Goal: Task Accomplishment & Management: Use online tool/utility

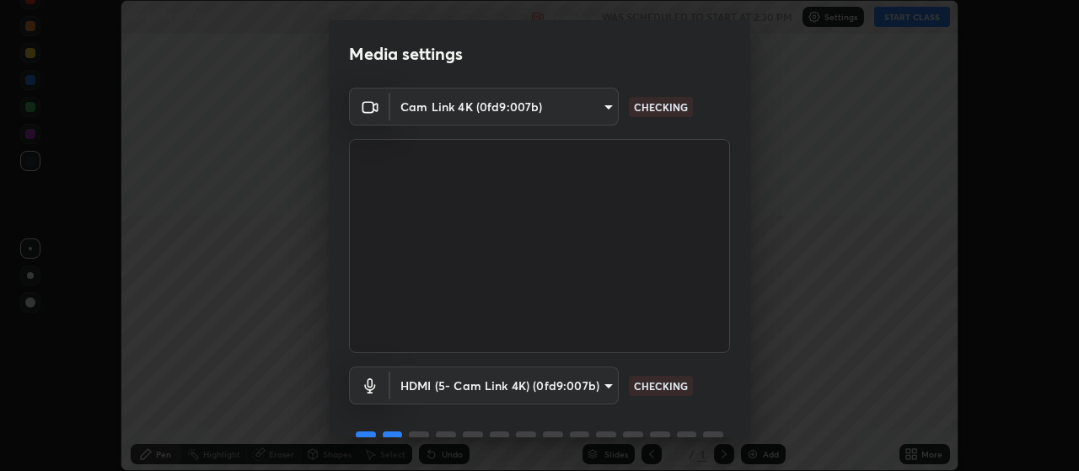
scroll to position [82, 0]
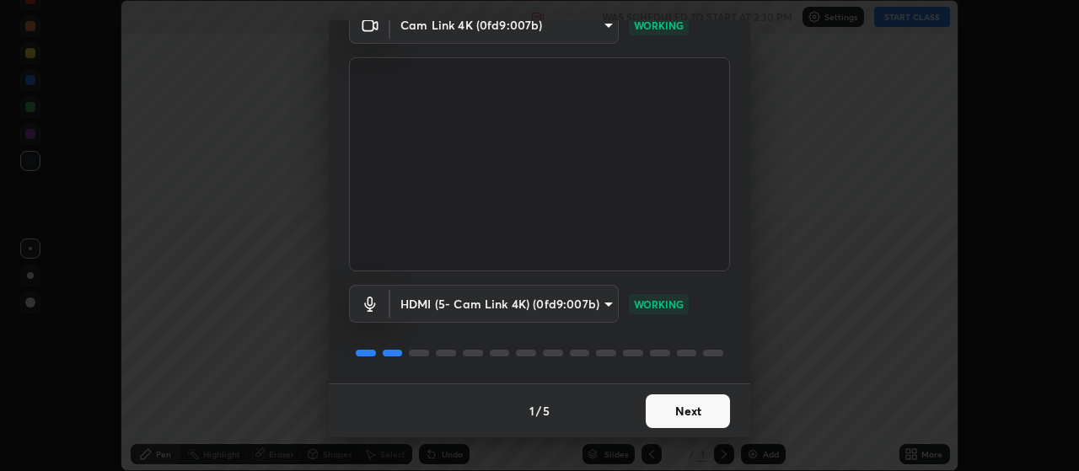
click at [686, 421] on button "Next" at bounding box center [688, 411] width 84 height 34
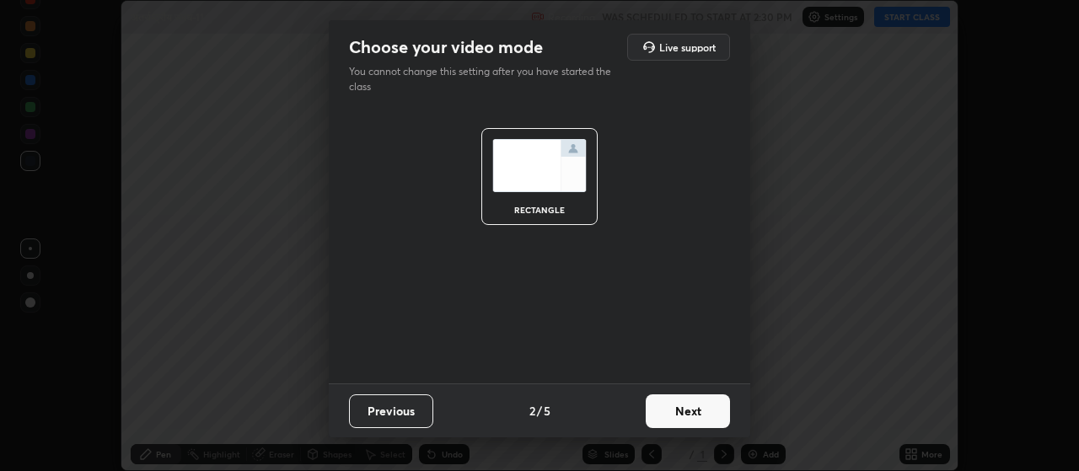
click at [692, 410] on button "Next" at bounding box center [688, 411] width 84 height 34
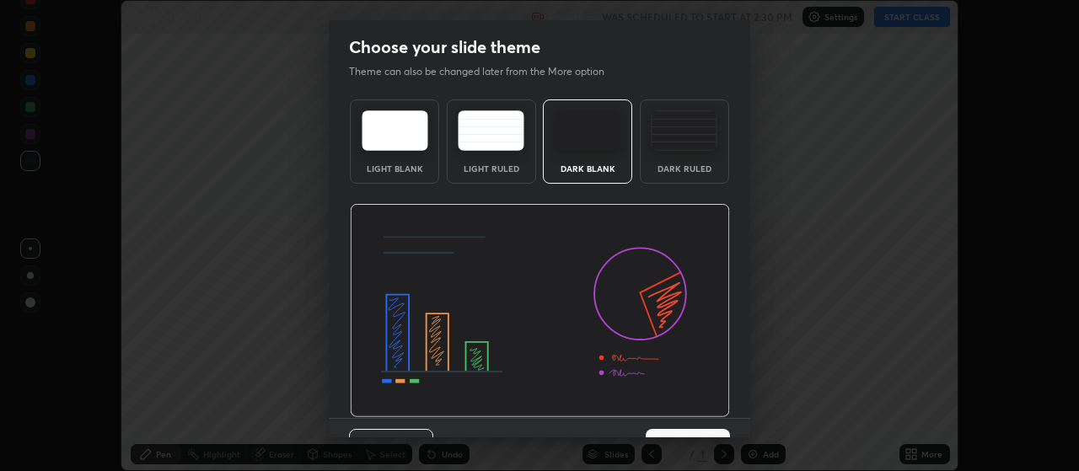
scroll to position [35, 0]
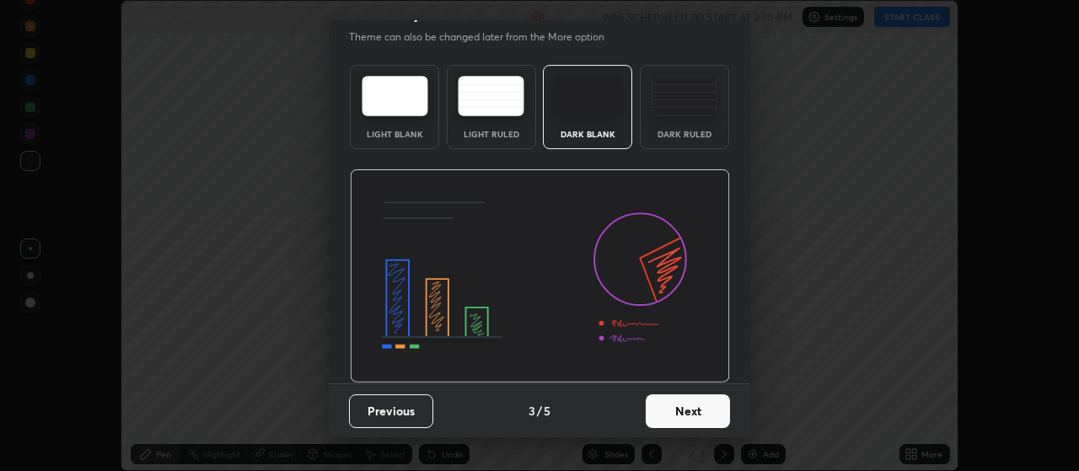
click at [695, 415] on button "Next" at bounding box center [688, 411] width 84 height 34
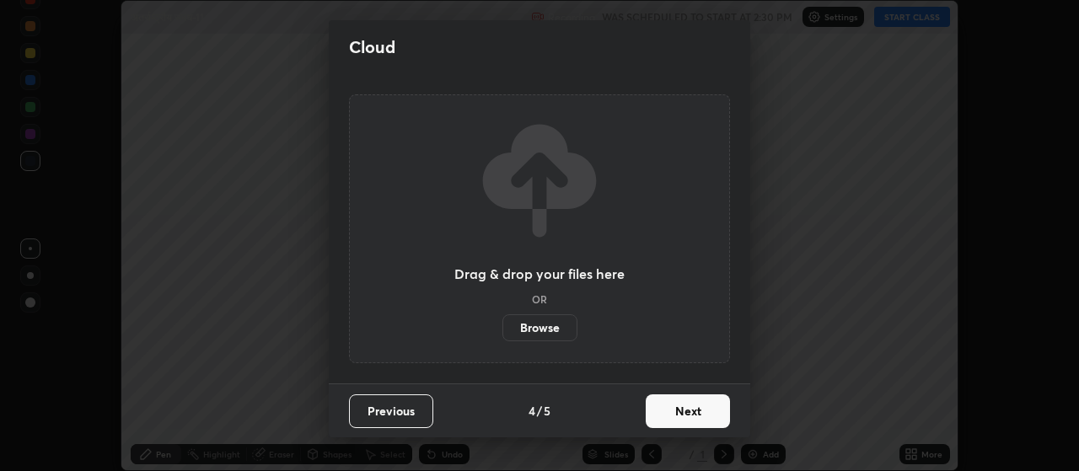
click at [704, 415] on button "Next" at bounding box center [688, 411] width 84 height 34
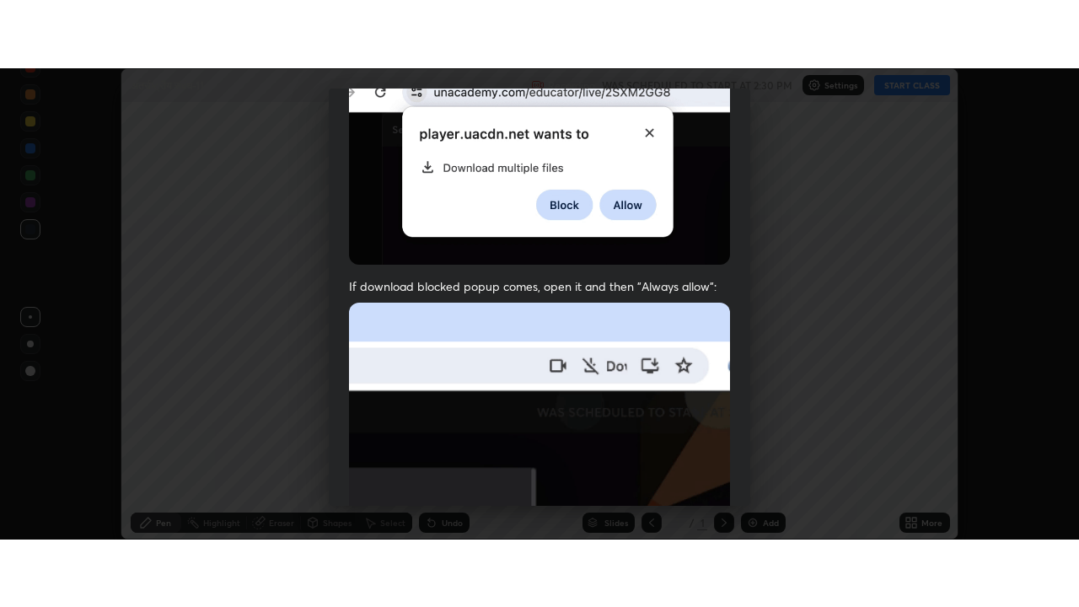
scroll to position [426, 0]
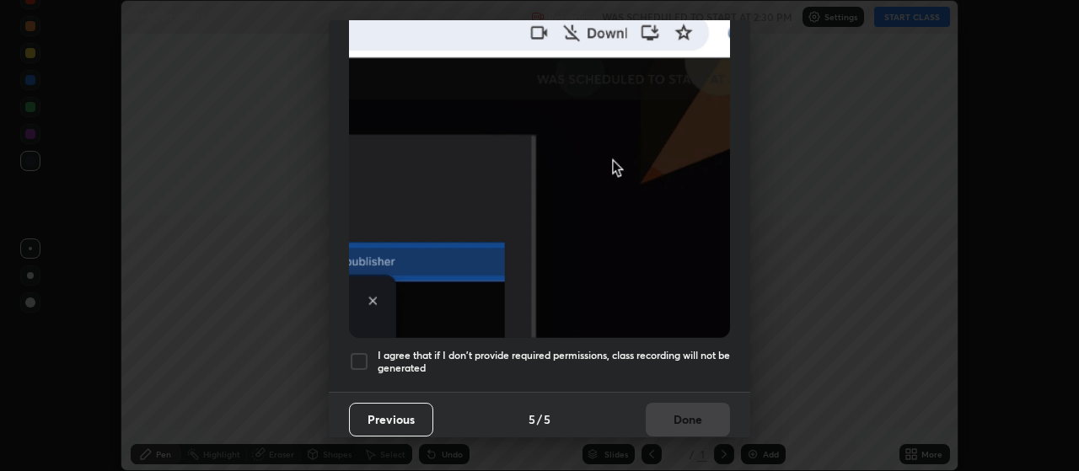
click at [351, 355] on div at bounding box center [359, 361] width 20 height 20
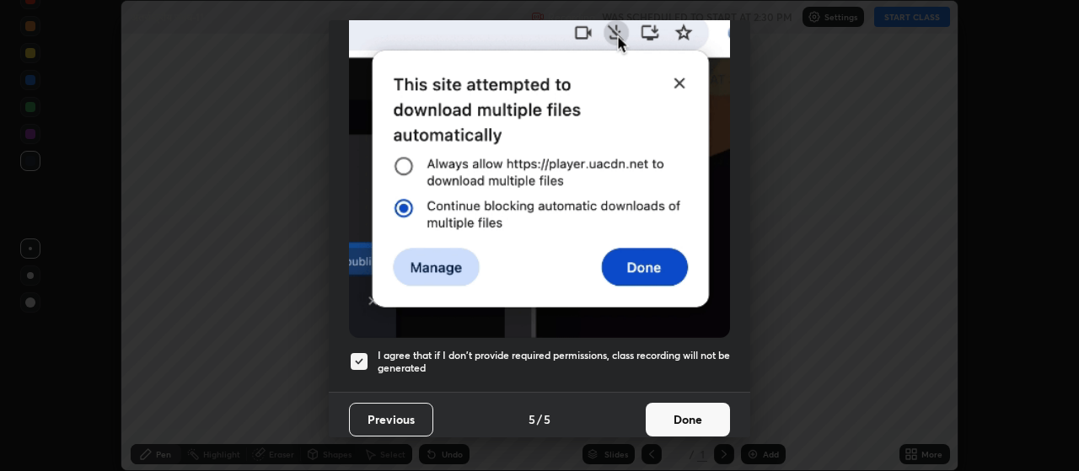
click at [674, 411] on button "Done" at bounding box center [688, 420] width 84 height 34
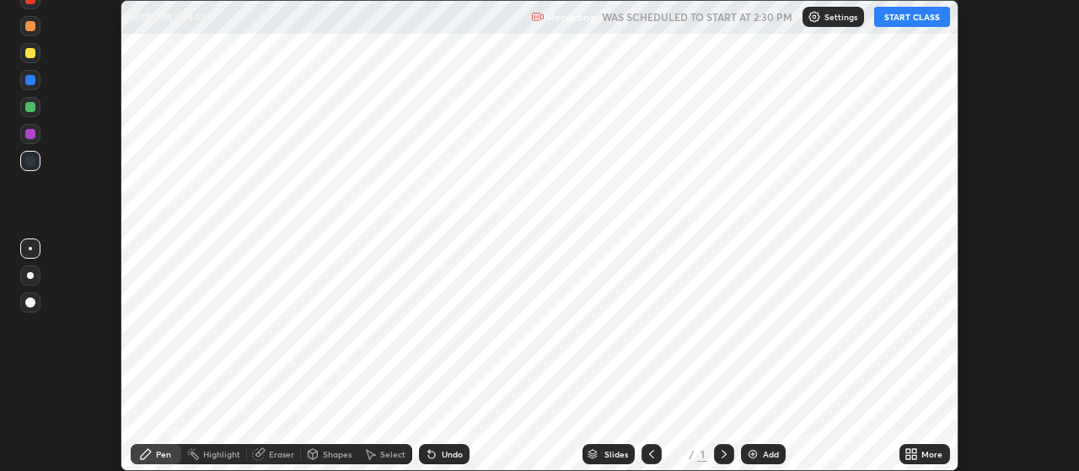
click at [766, 450] on div "Add" at bounding box center [771, 454] width 16 height 8
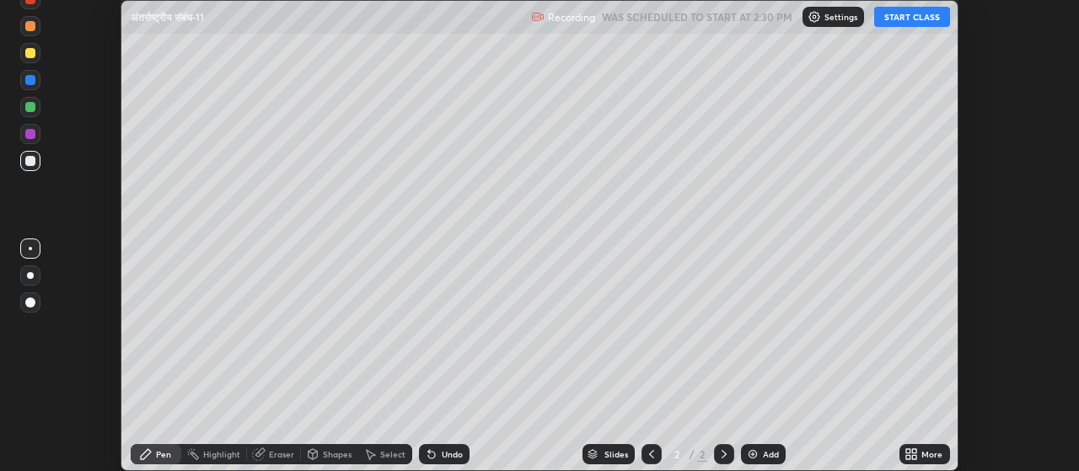
click at [925, 459] on div "More" at bounding box center [931, 454] width 21 height 8
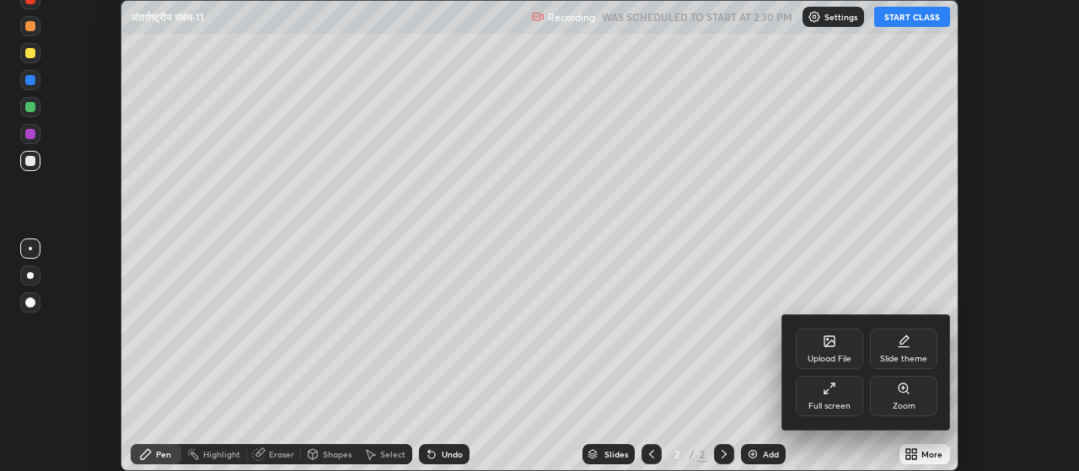
click at [830, 356] on div "Upload File" at bounding box center [829, 359] width 44 height 8
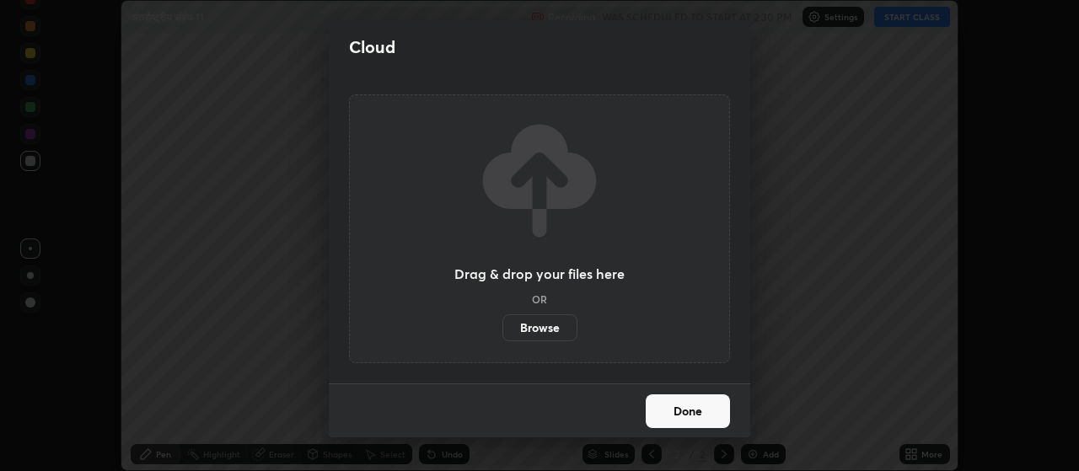
click at [551, 320] on label "Browse" at bounding box center [539, 327] width 75 height 27
click at [502, 320] on input "Browse" at bounding box center [502, 327] width 0 height 27
click at [710, 415] on button "Done" at bounding box center [688, 411] width 84 height 34
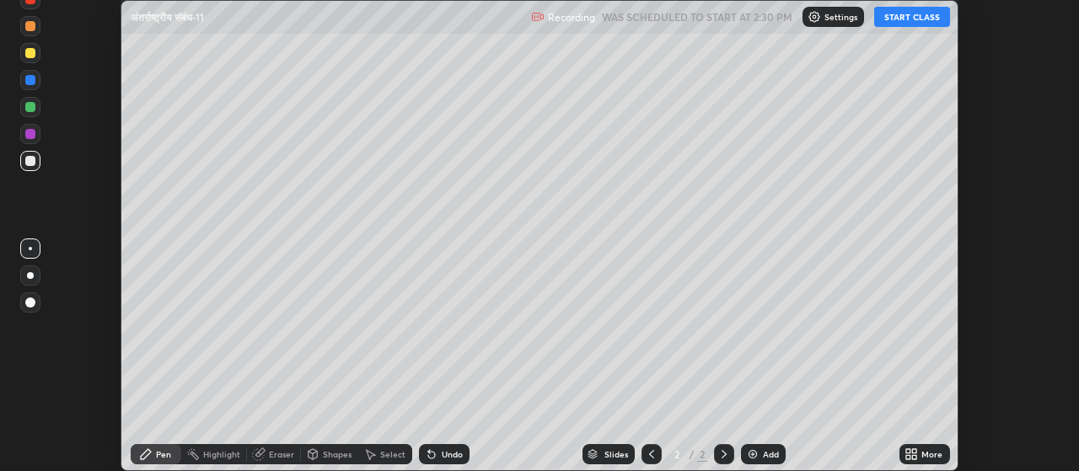
click at [913, 456] on icon at bounding box center [915, 457] width 4 height 4
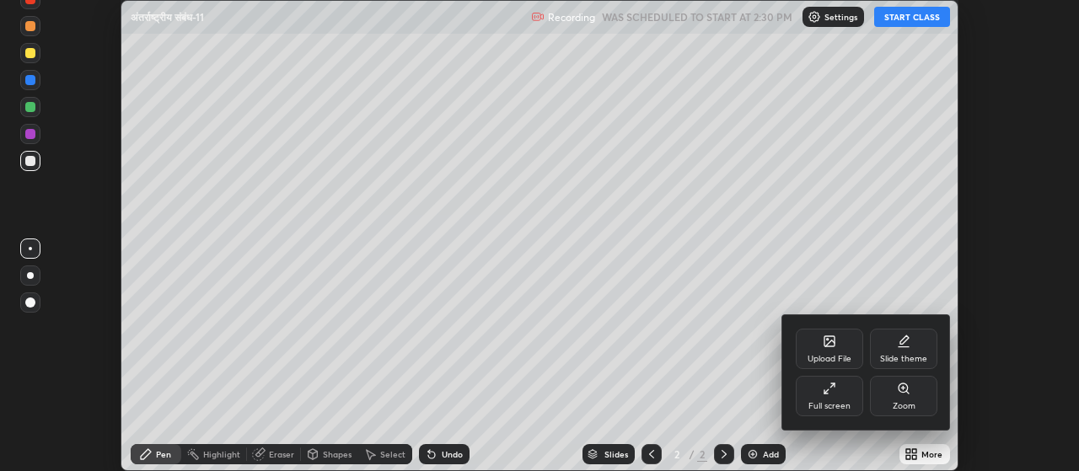
click at [826, 399] on div "Full screen" at bounding box center [829, 396] width 67 height 40
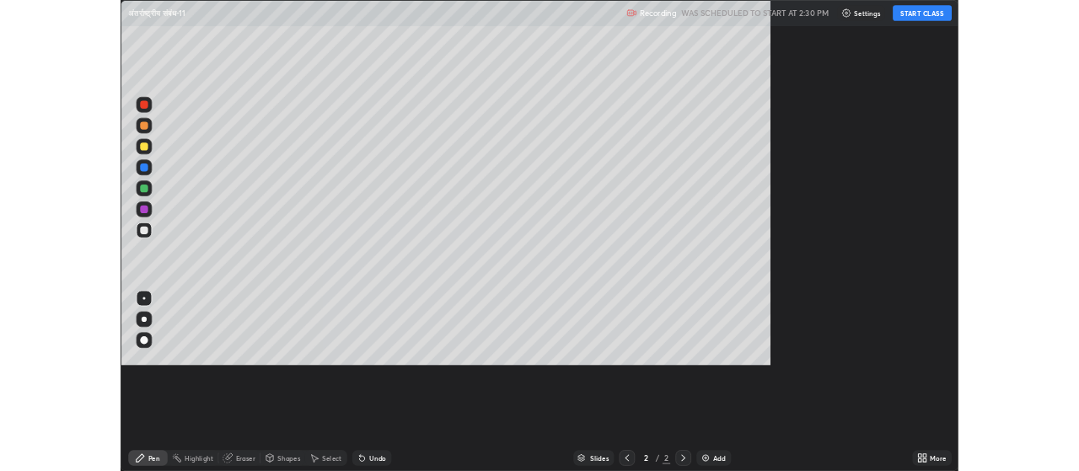
scroll to position [607, 1079]
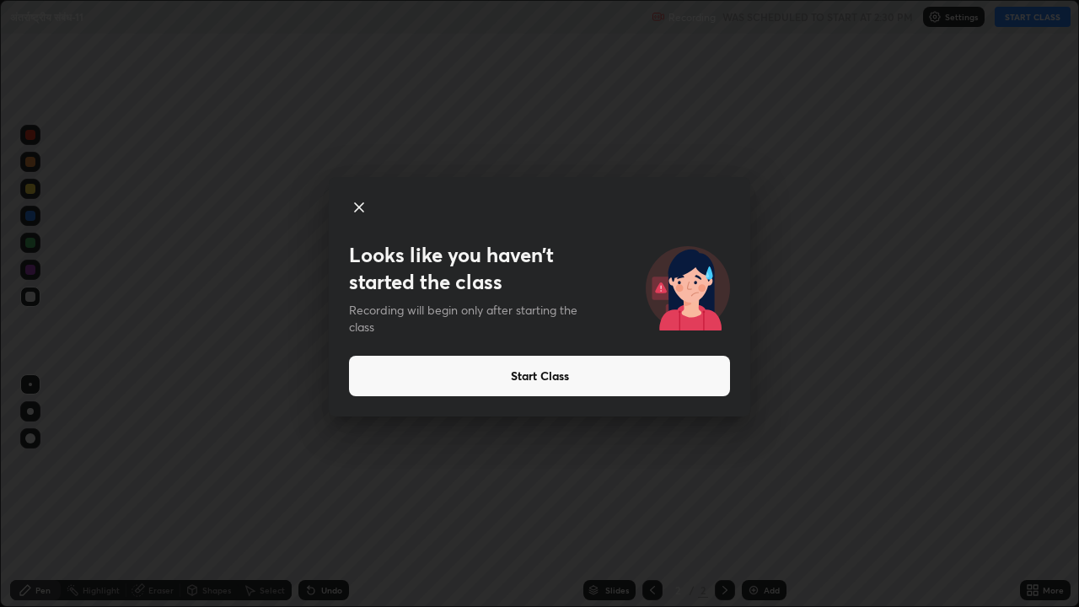
click at [545, 372] on button "Start Class" at bounding box center [539, 376] width 381 height 40
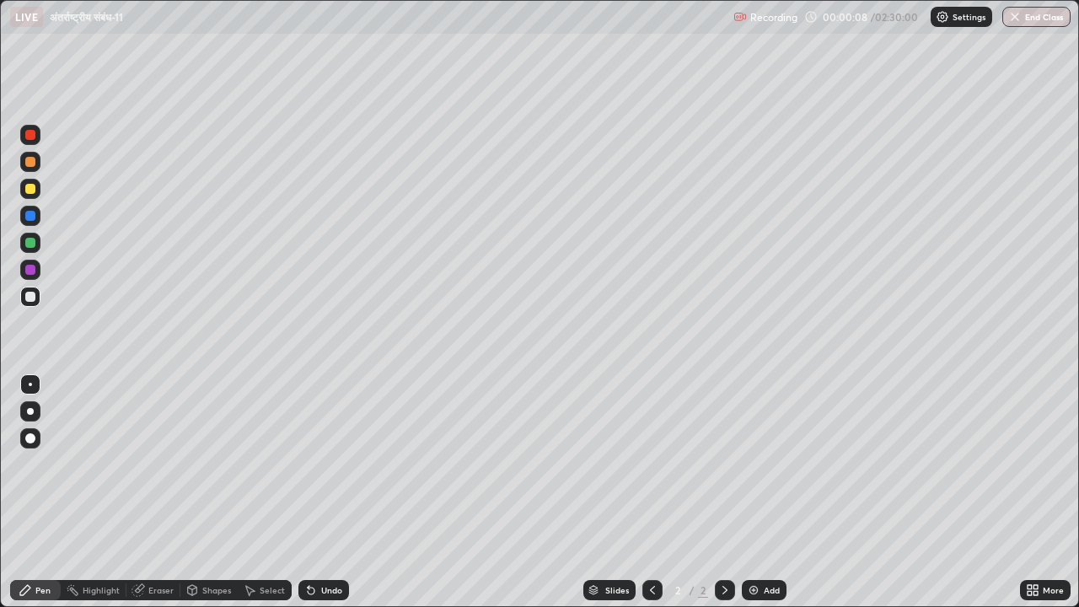
click at [1027, 470] on icon at bounding box center [1029, 587] width 4 height 4
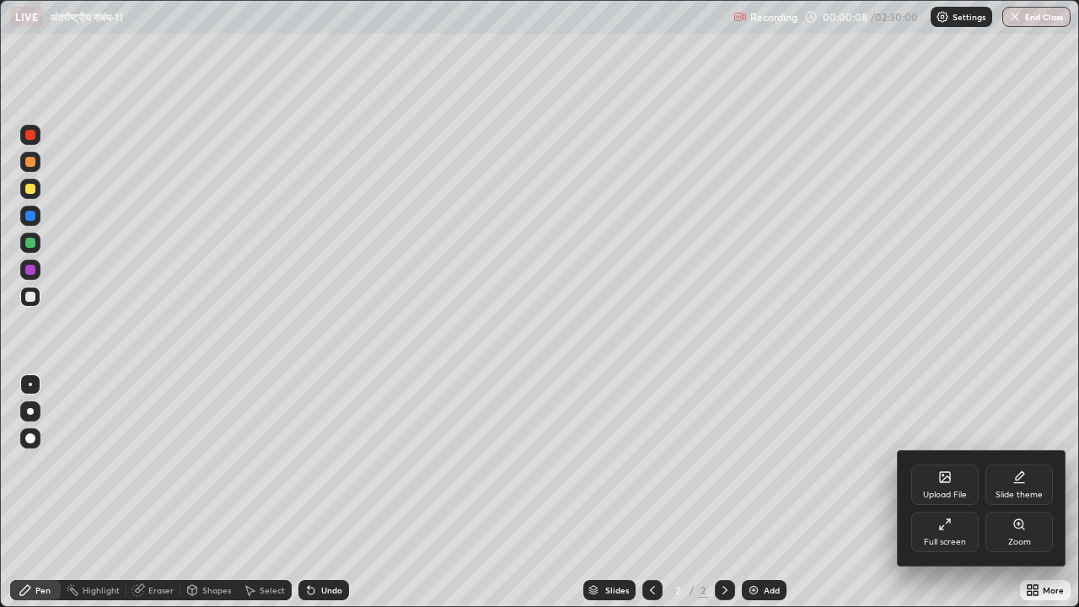
click at [942, 470] on icon at bounding box center [944, 476] width 13 height 13
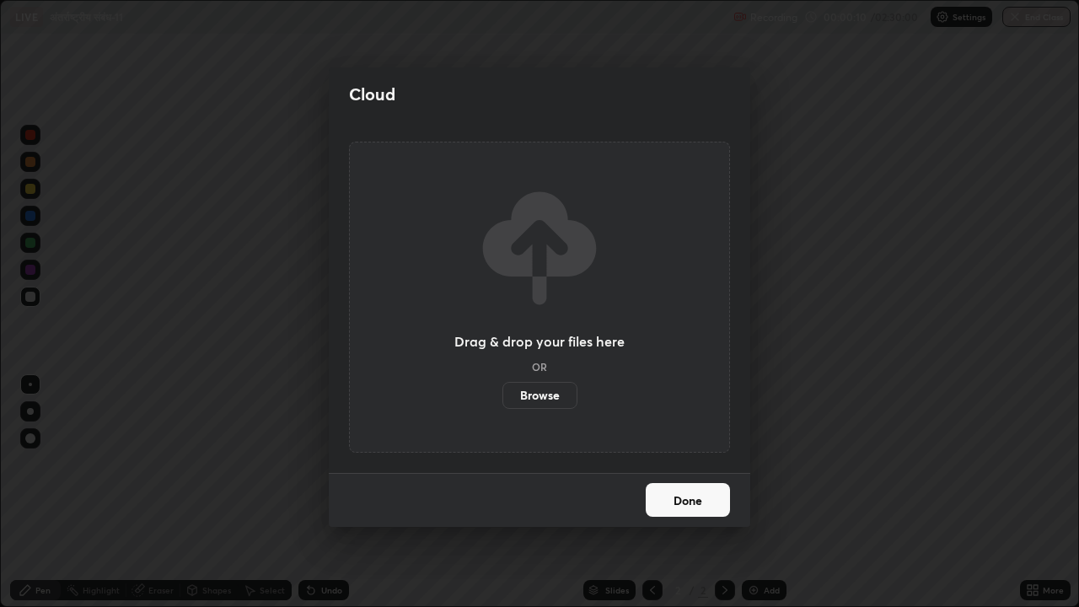
click at [545, 396] on label "Browse" at bounding box center [539, 395] width 75 height 27
click at [502, 396] on input "Browse" at bounding box center [502, 395] width 0 height 27
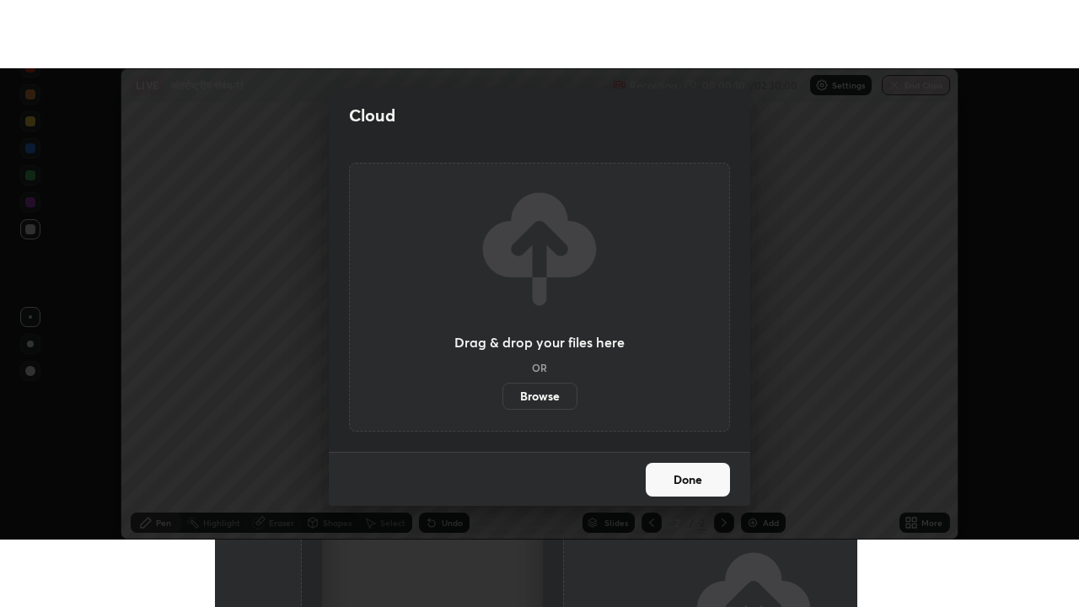
scroll to position [83818, 83210]
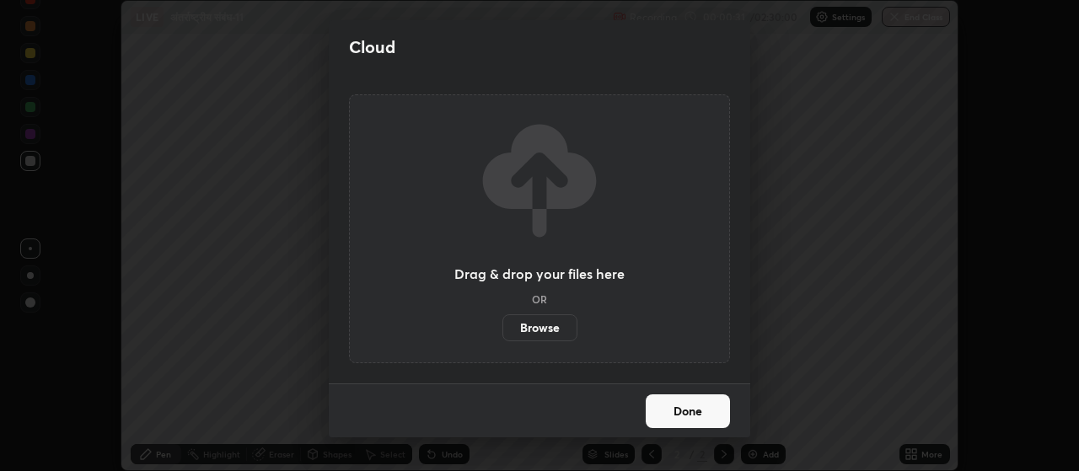
click at [679, 407] on button "Done" at bounding box center [688, 411] width 84 height 34
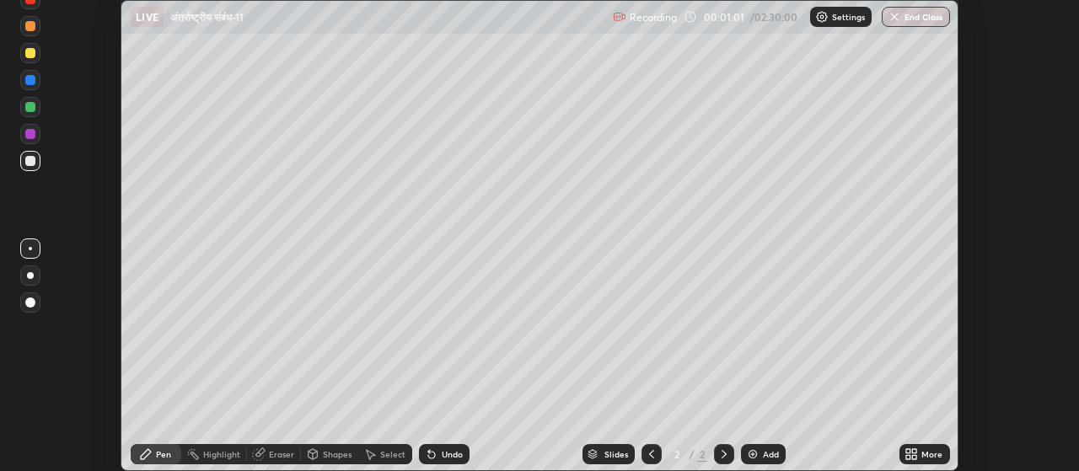
click at [909, 451] on icon at bounding box center [908, 451] width 4 height 4
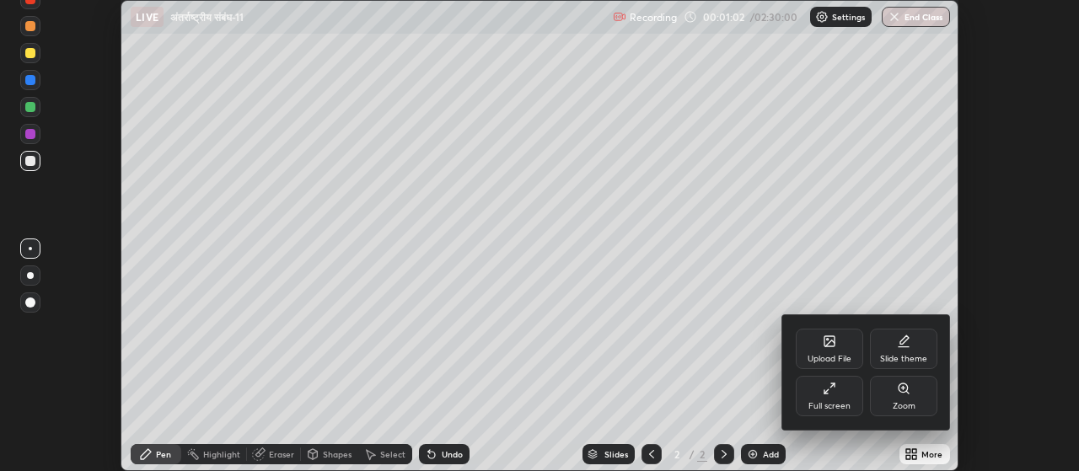
click at [833, 347] on icon at bounding box center [829, 341] width 13 height 13
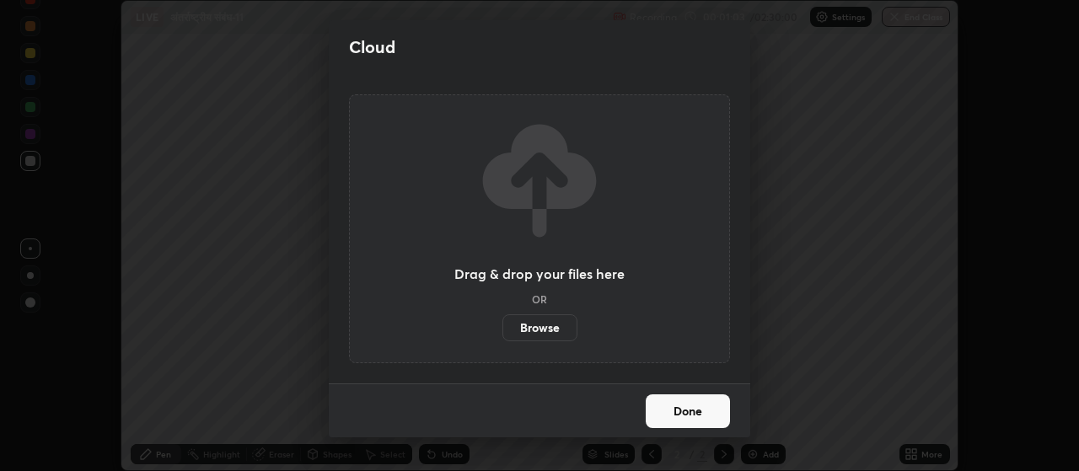
click at [544, 325] on label "Browse" at bounding box center [539, 327] width 75 height 27
click at [502, 325] on input "Browse" at bounding box center [502, 327] width 0 height 27
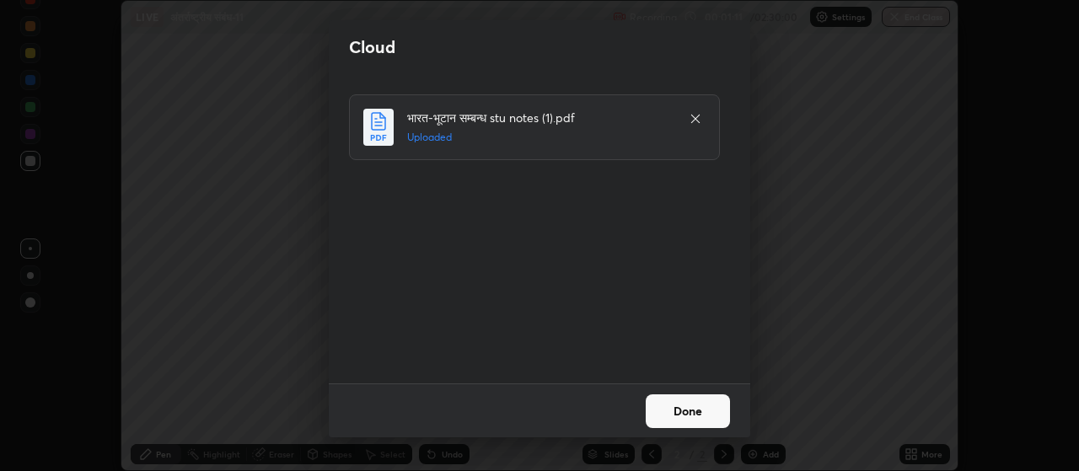
click at [681, 412] on button "Done" at bounding box center [688, 411] width 84 height 34
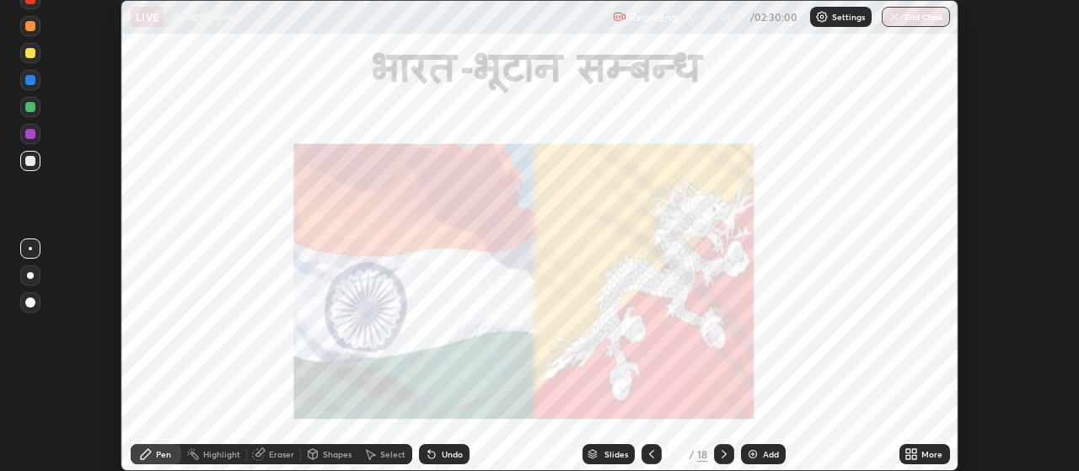
click at [909, 451] on icon at bounding box center [908, 451] width 4 height 4
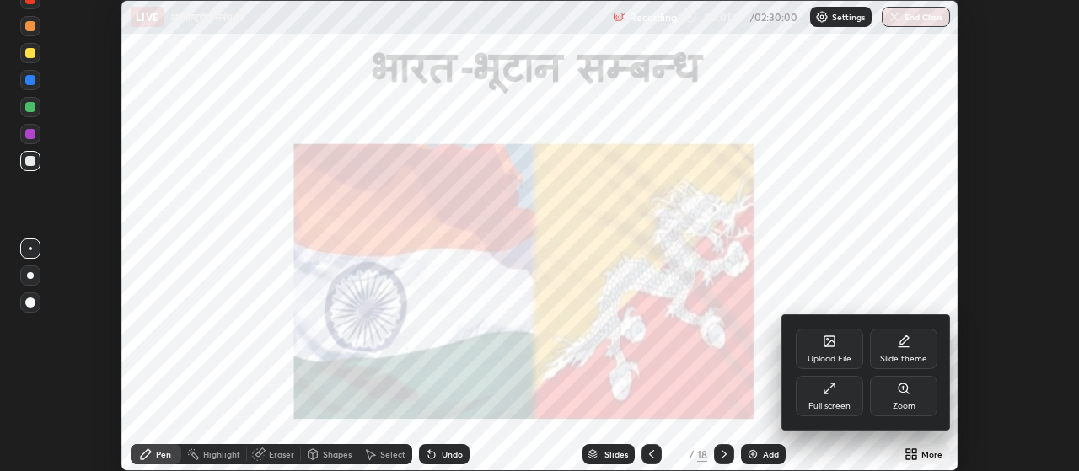
click at [835, 392] on icon at bounding box center [829, 388] width 13 height 13
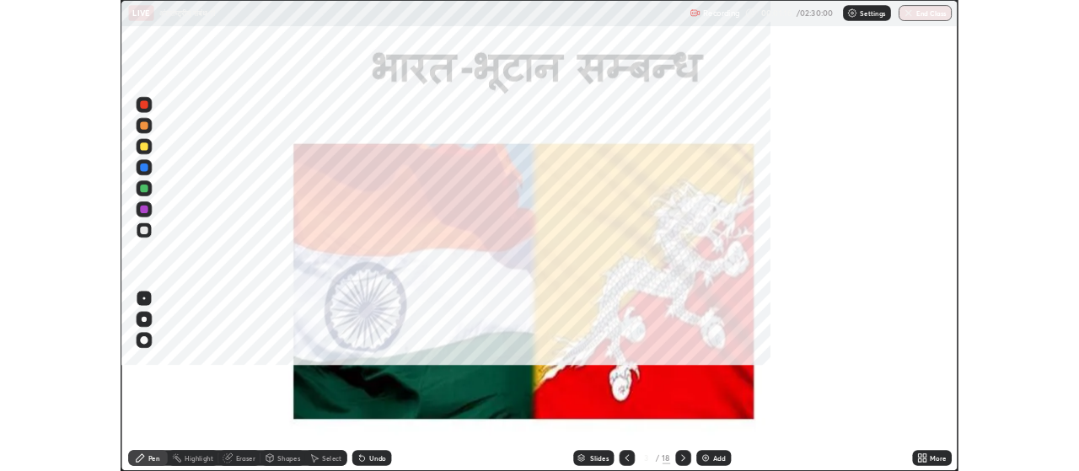
scroll to position [607, 1079]
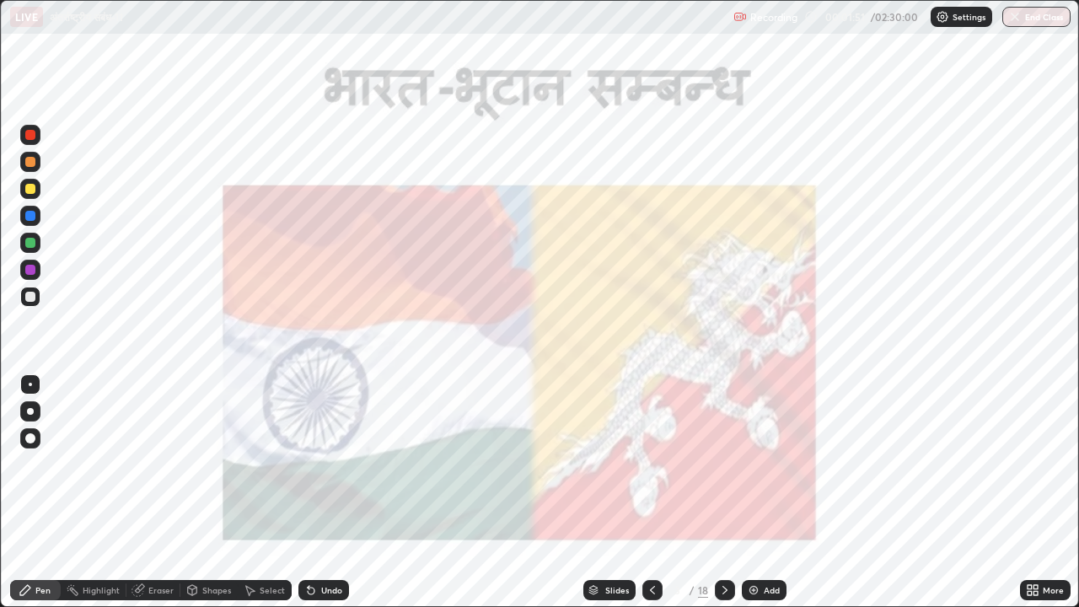
click at [727, 470] on icon at bounding box center [724, 589] width 13 height 13
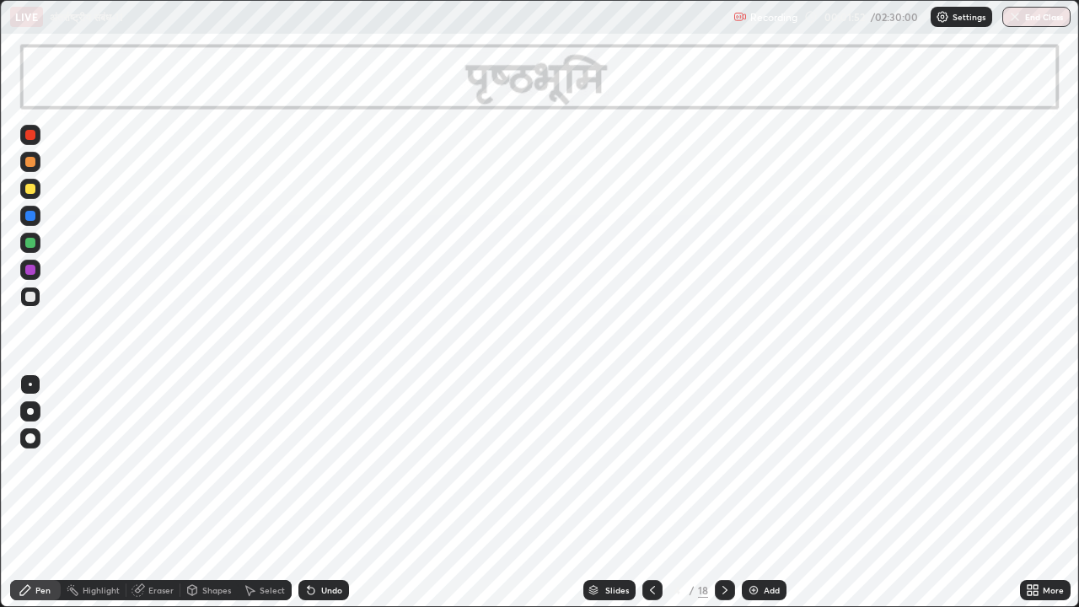
click at [723, 470] on icon at bounding box center [724, 590] width 5 height 8
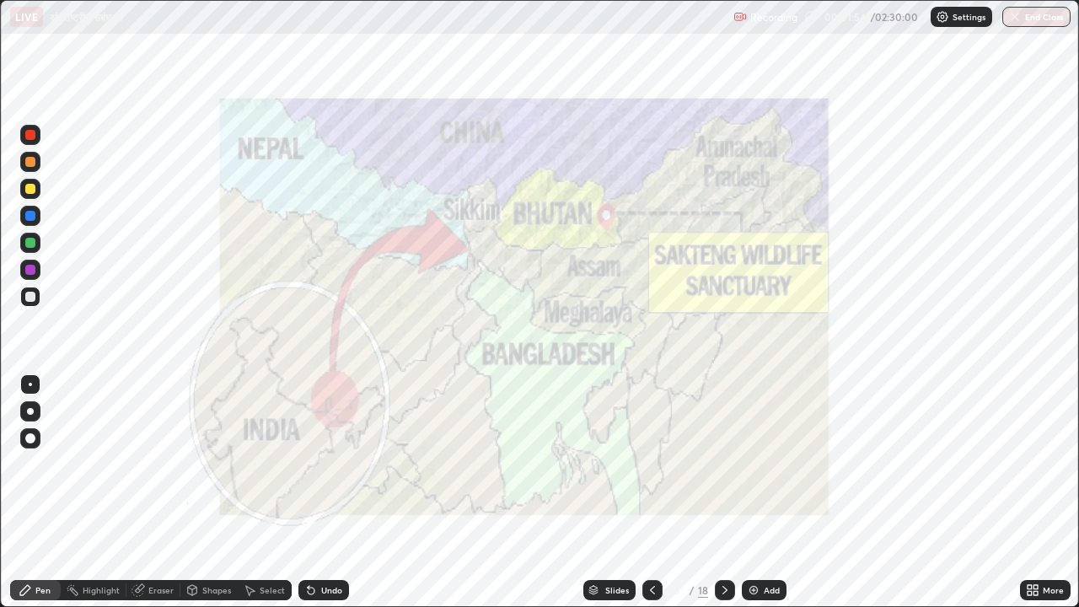
click at [725, 470] on icon at bounding box center [724, 590] width 5 height 8
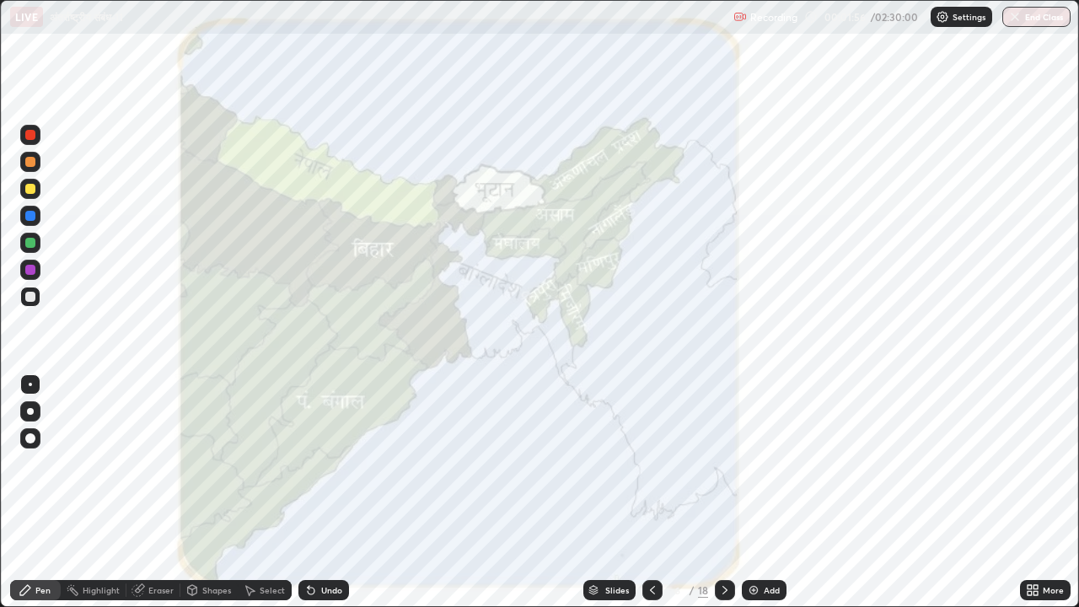
click at [725, 470] on icon at bounding box center [724, 589] width 13 height 13
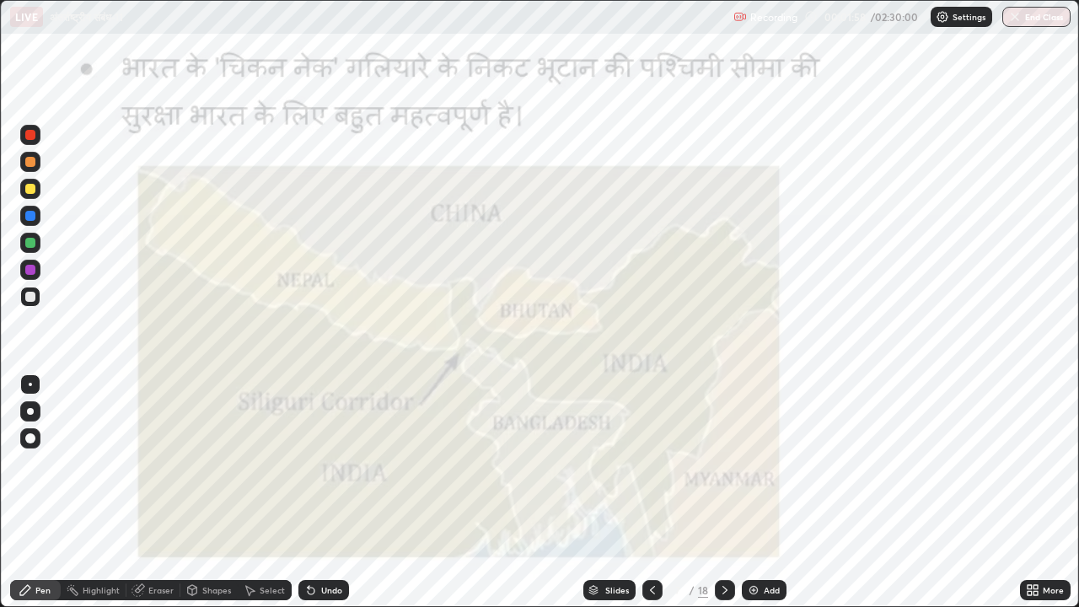
click at [720, 470] on icon at bounding box center [724, 589] width 13 height 13
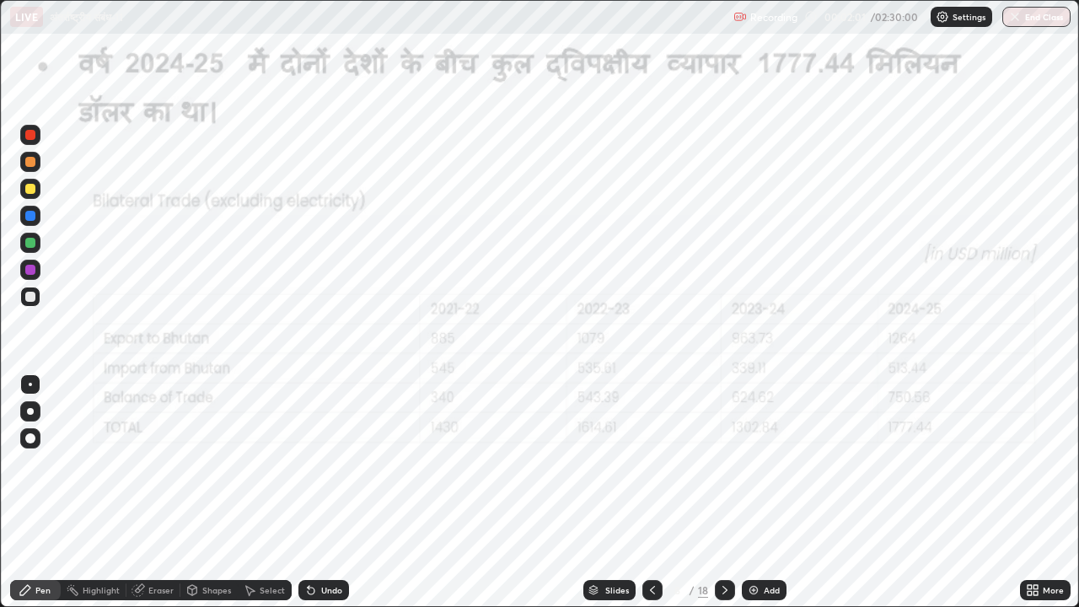
click at [722, 470] on icon at bounding box center [724, 590] width 5 height 8
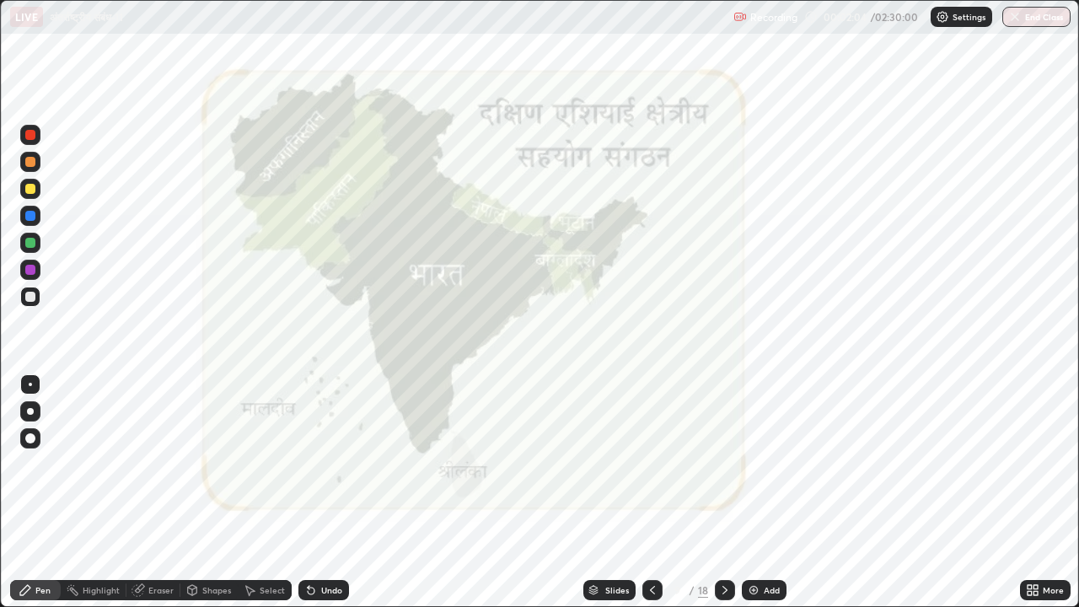
click at [727, 470] on icon at bounding box center [724, 589] width 13 height 13
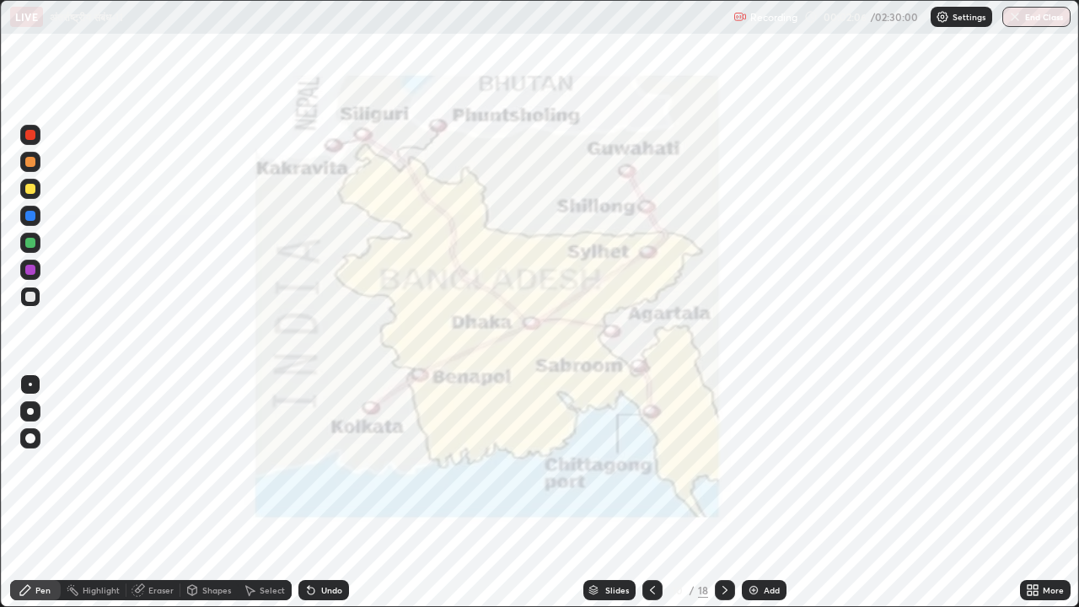
click at [725, 470] on icon at bounding box center [724, 589] width 13 height 13
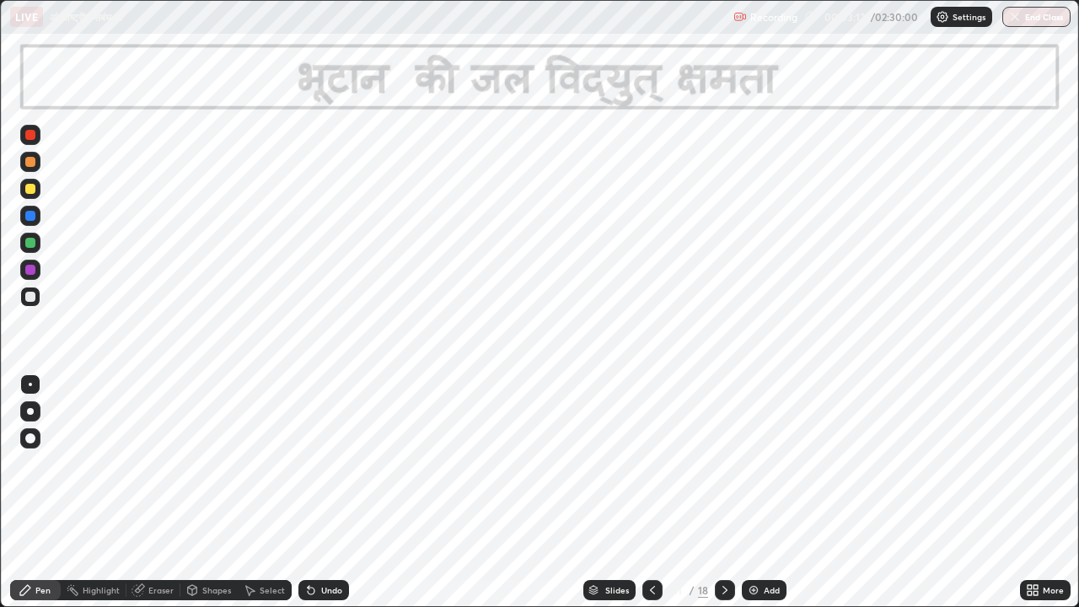
click at [30, 134] on div at bounding box center [30, 135] width 10 height 10
click at [722, 470] on div at bounding box center [725, 590] width 20 height 20
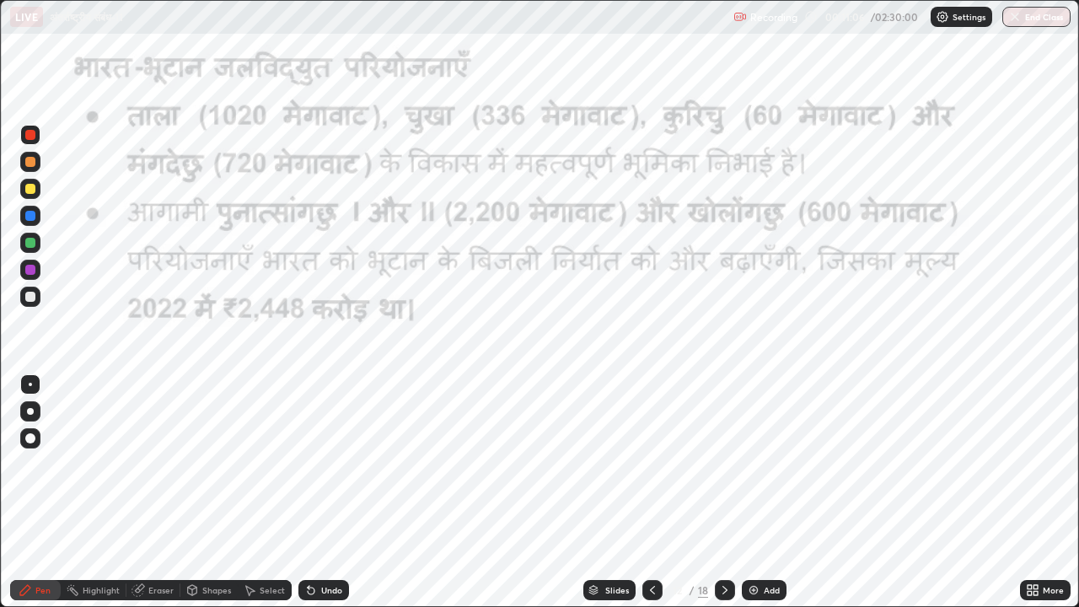
click at [723, 470] on icon at bounding box center [724, 589] width 13 height 13
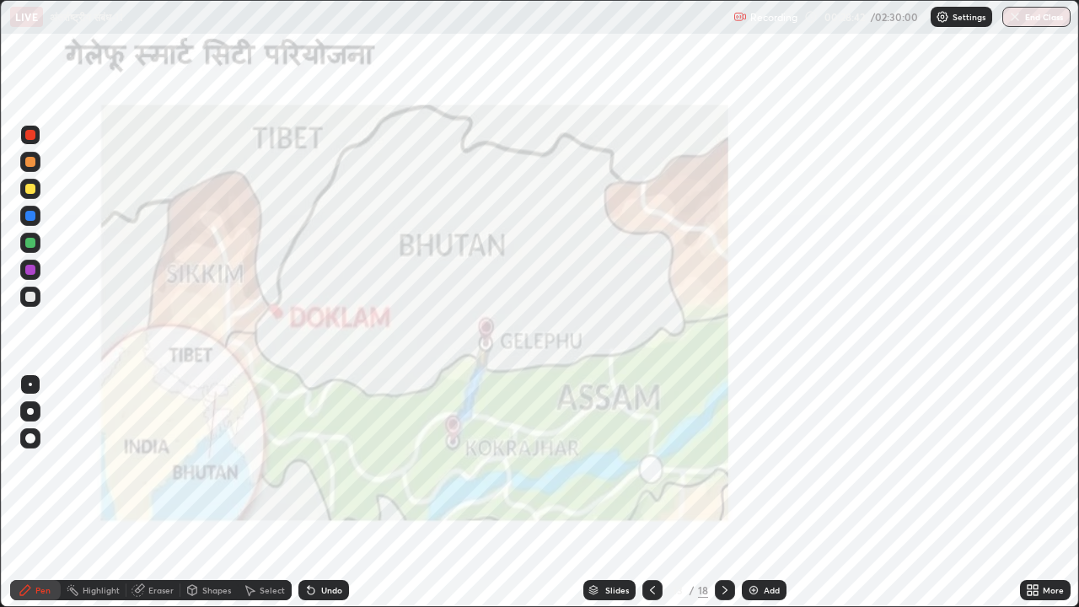
click at [723, 470] on icon at bounding box center [724, 589] width 13 height 13
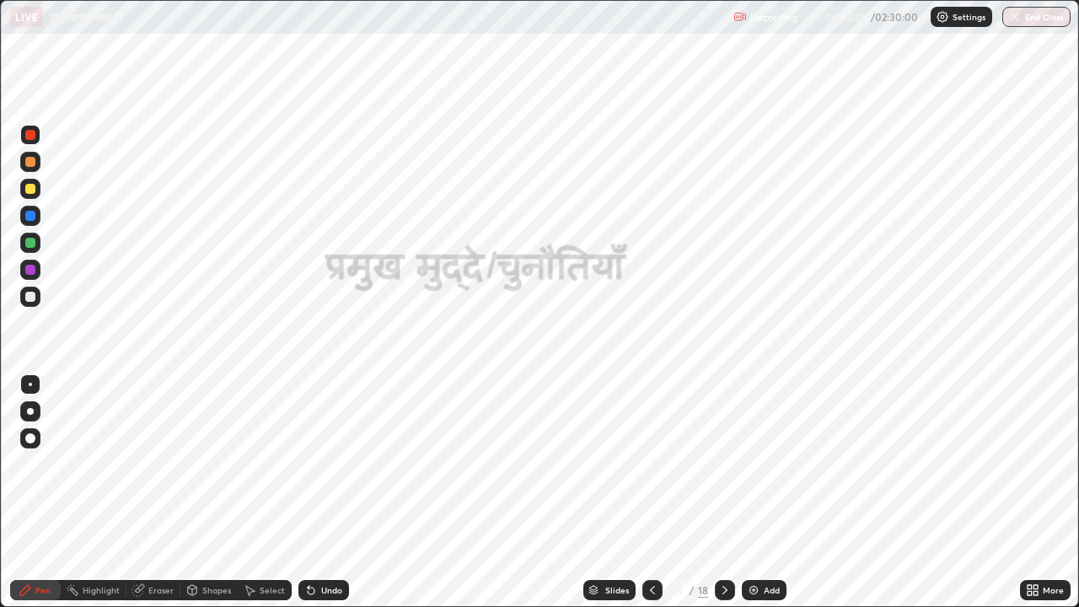
click at [727, 470] on icon at bounding box center [724, 589] width 13 height 13
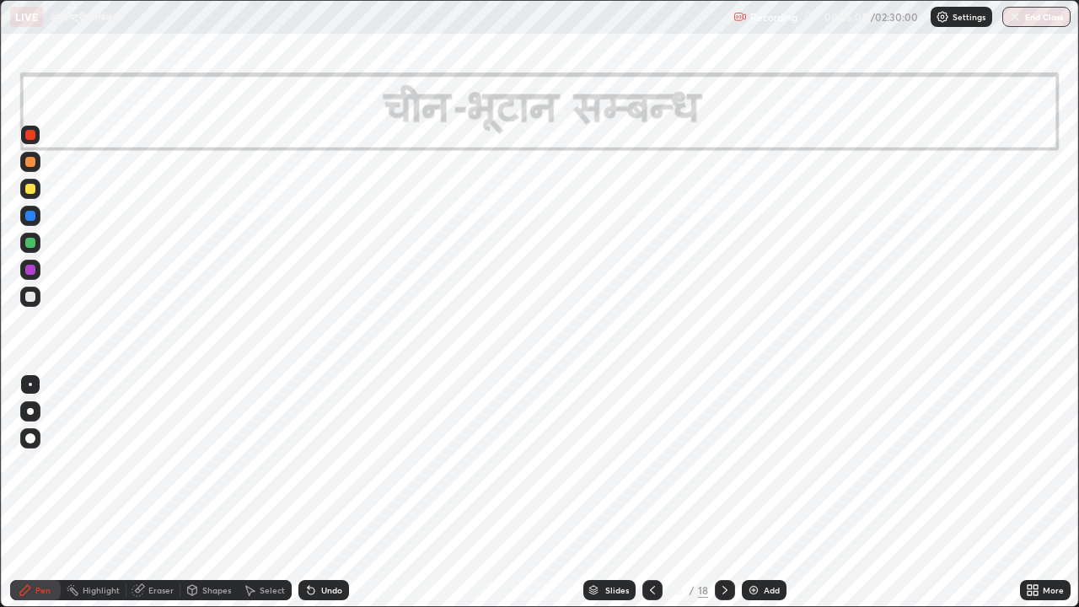
click at [722, 470] on icon at bounding box center [724, 589] width 13 height 13
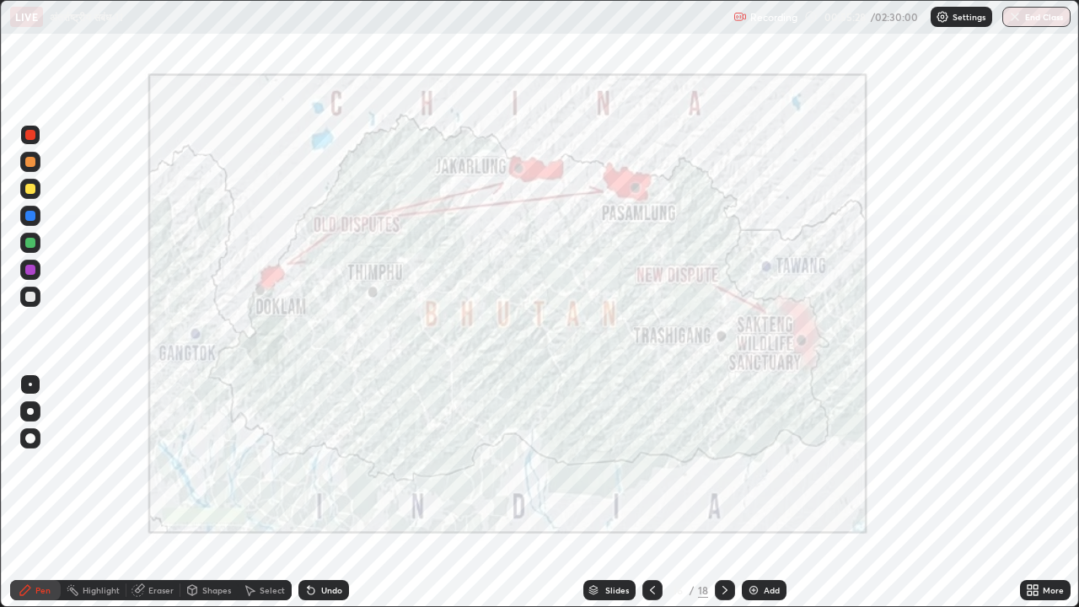
click at [720, 470] on icon at bounding box center [724, 589] width 13 height 13
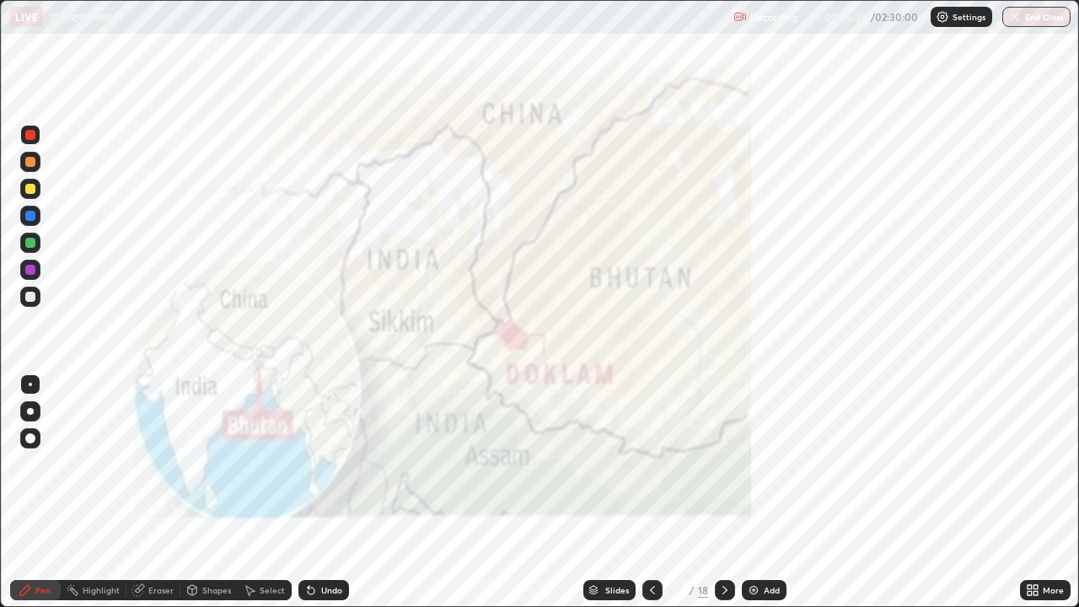
click at [720, 470] on icon at bounding box center [724, 589] width 13 height 13
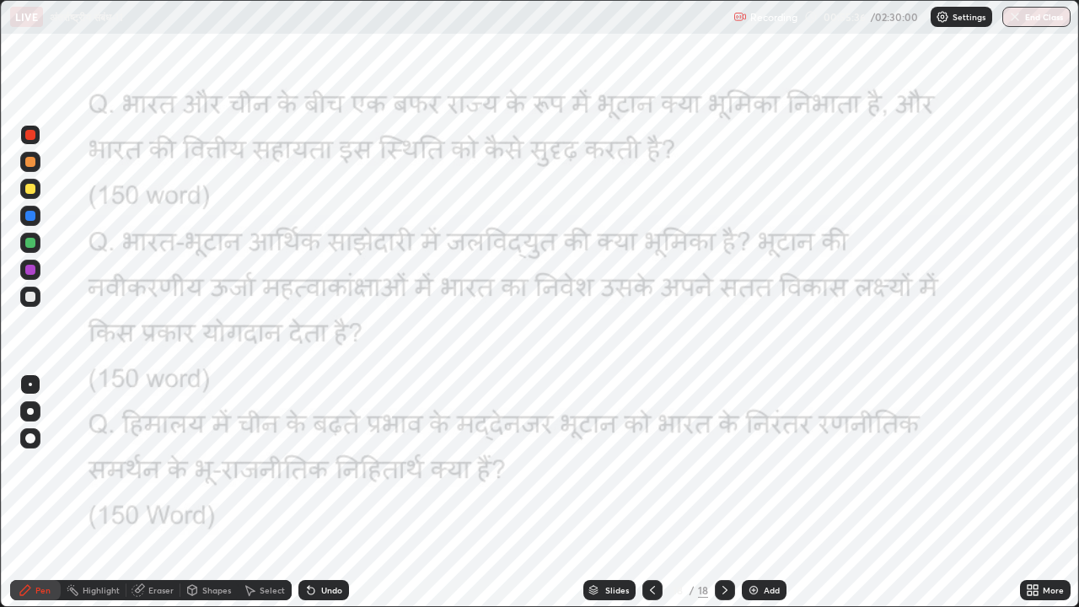
click at [652, 470] on icon at bounding box center [652, 590] width 5 height 8
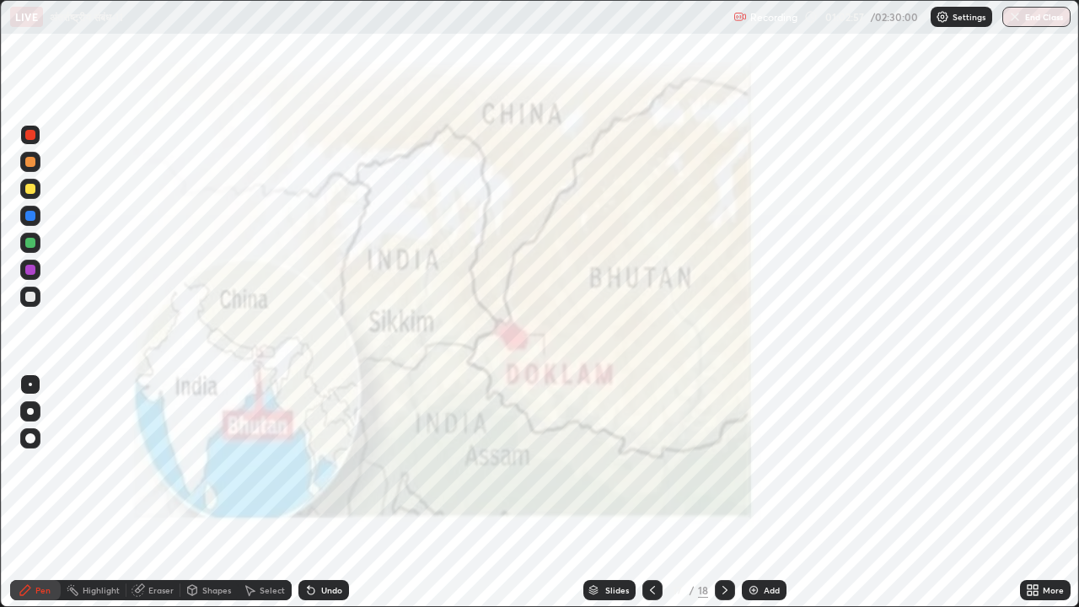
click at [725, 470] on icon at bounding box center [724, 589] width 13 height 13
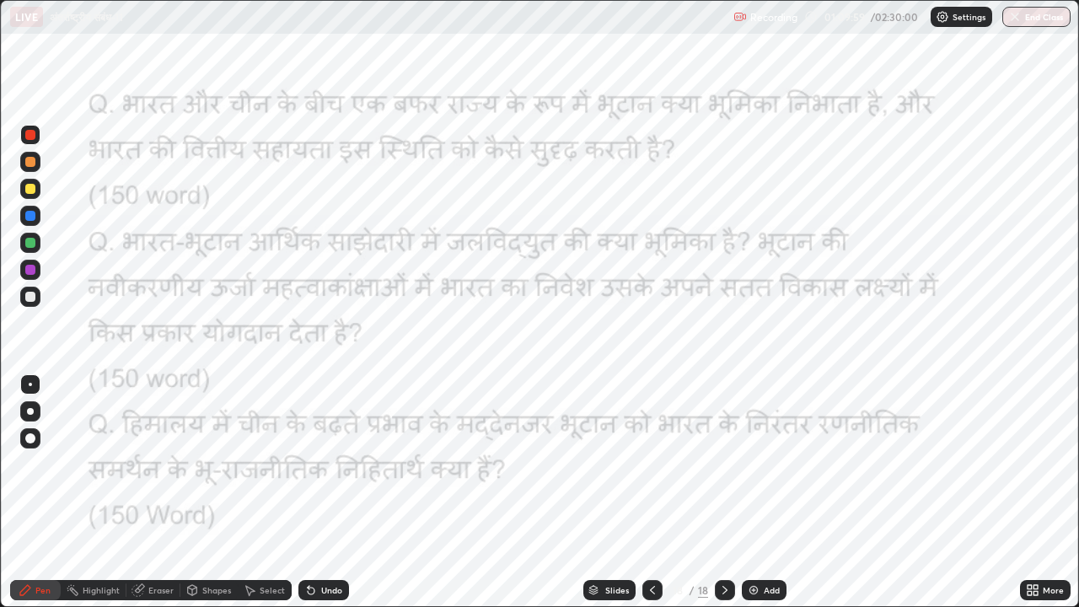
click at [1031, 470] on icon at bounding box center [1029, 587] width 4 height 4
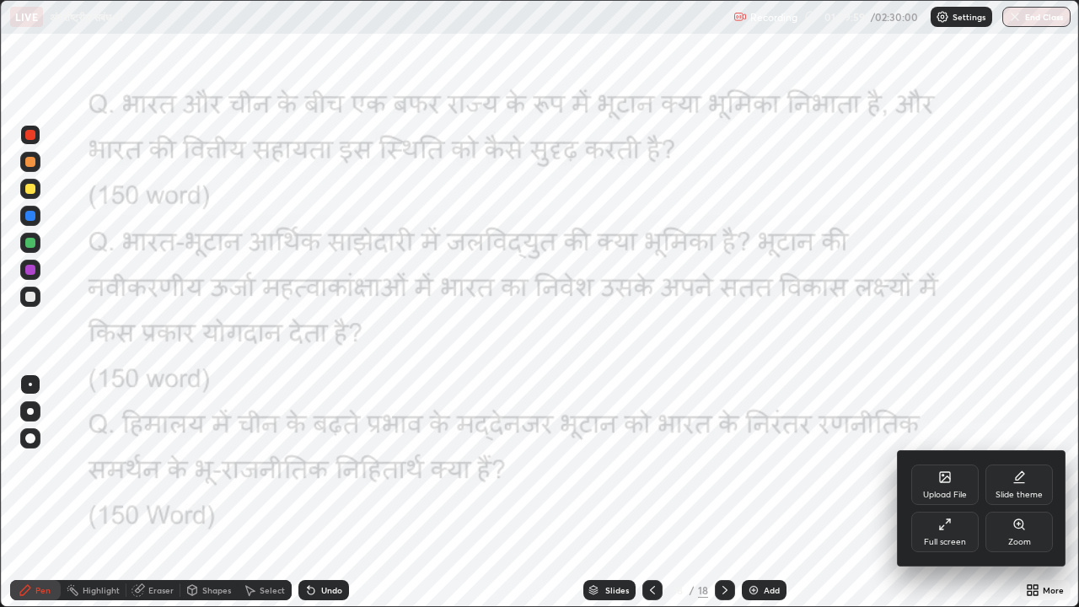
click at [944, 470] on icon at bounding box center [945, 479] width 9 height 6
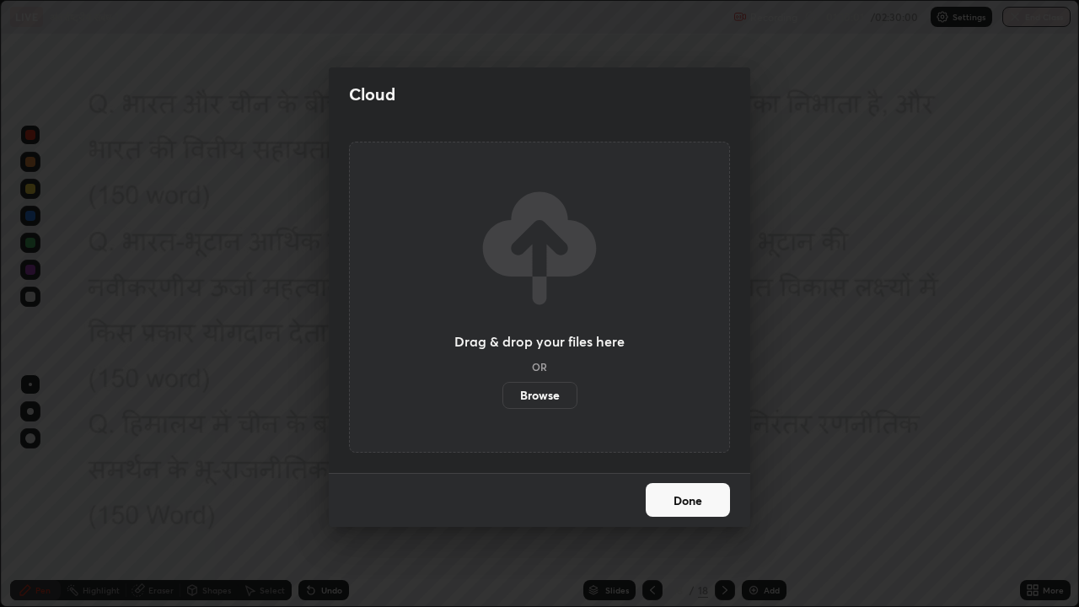
click at [551, 393] on label "Browse" at bounding box center [539, 395] width 75 height 27
click at [502, 393] on input "Browse" at bounding box center [502, 395] width 0 height 27
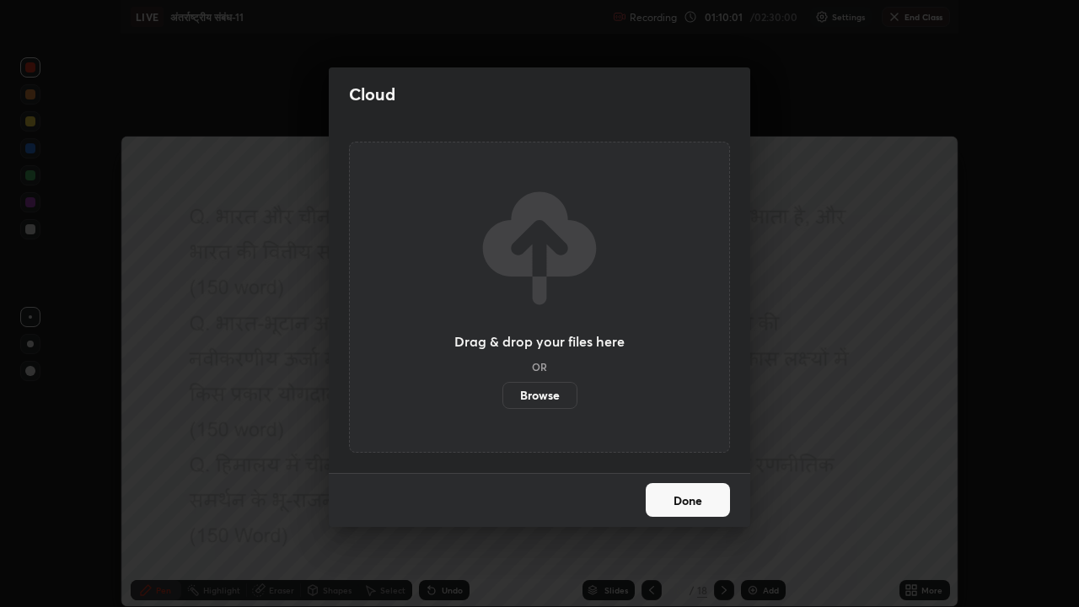
scroll to position [83818, 83210]
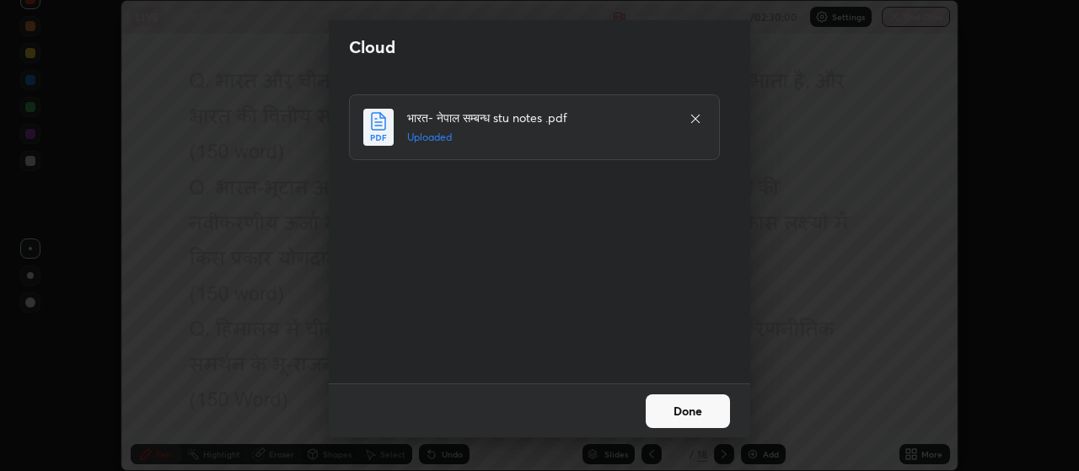
click at [683, 415] on button "Done" at bounding box center [688, 411] width 84 height 34
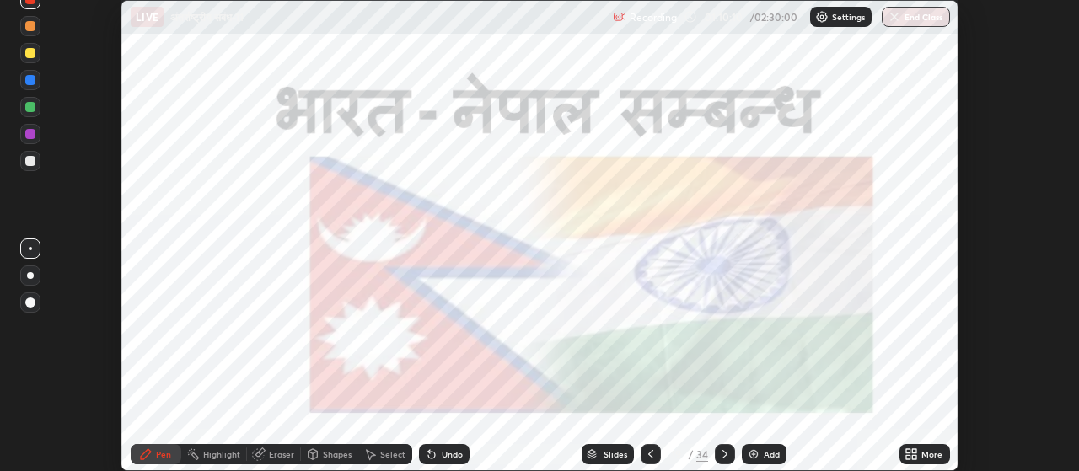
click at [912, 454] on icon at bounding box center [910, 454] width 13 height 13
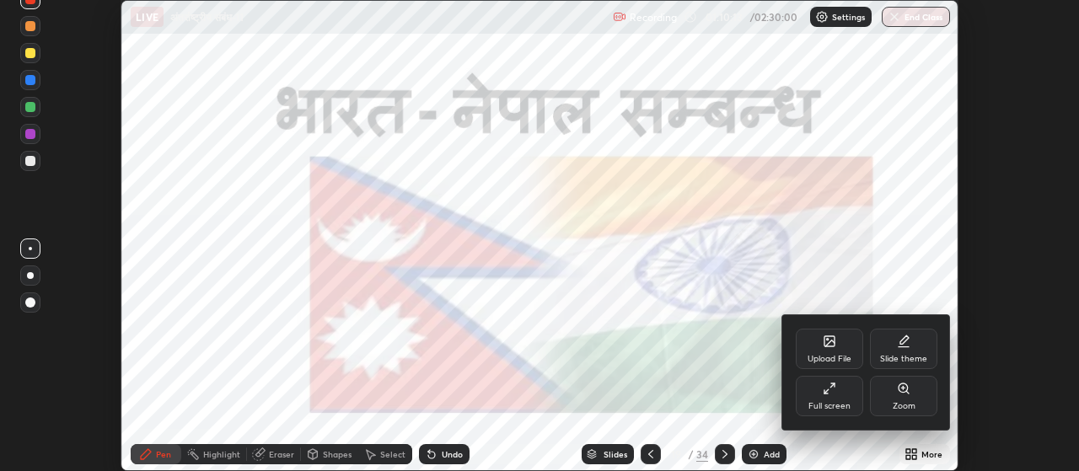
click at [825, 400] on div "Full screen" at bounding box center [829, 396] width 67 height 40
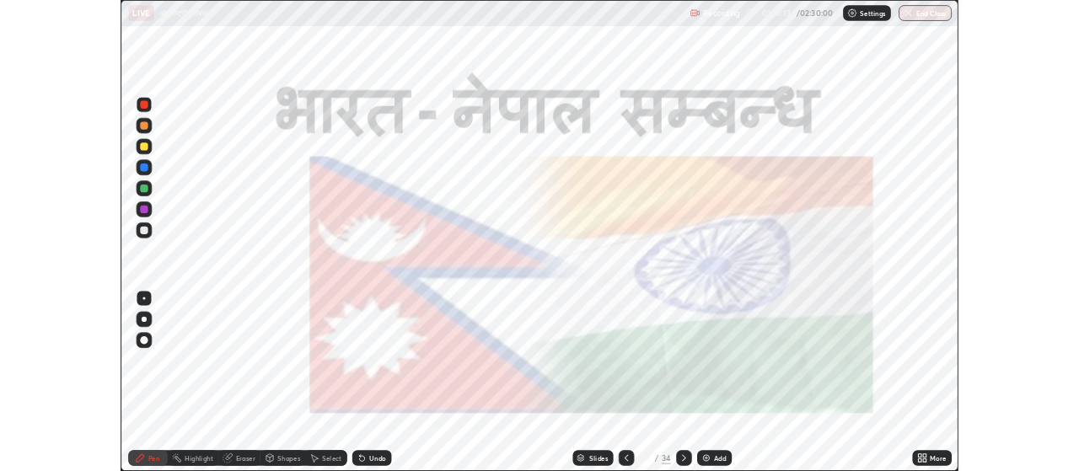
scroll to position [607, 1079]
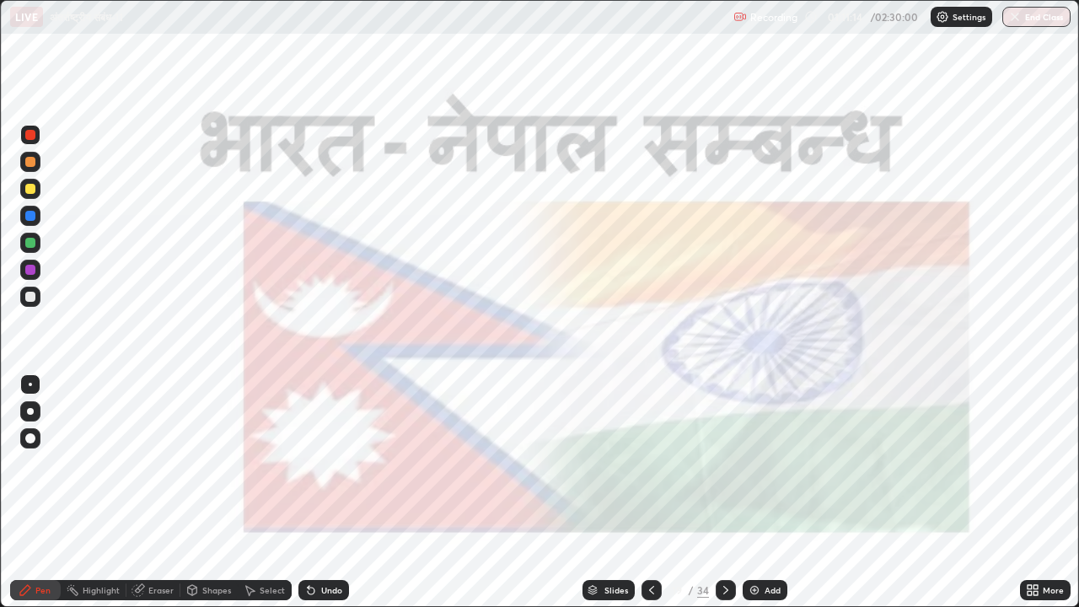
click at [725, 470] on icon at bounding box center [725, 590] width 5 height 8
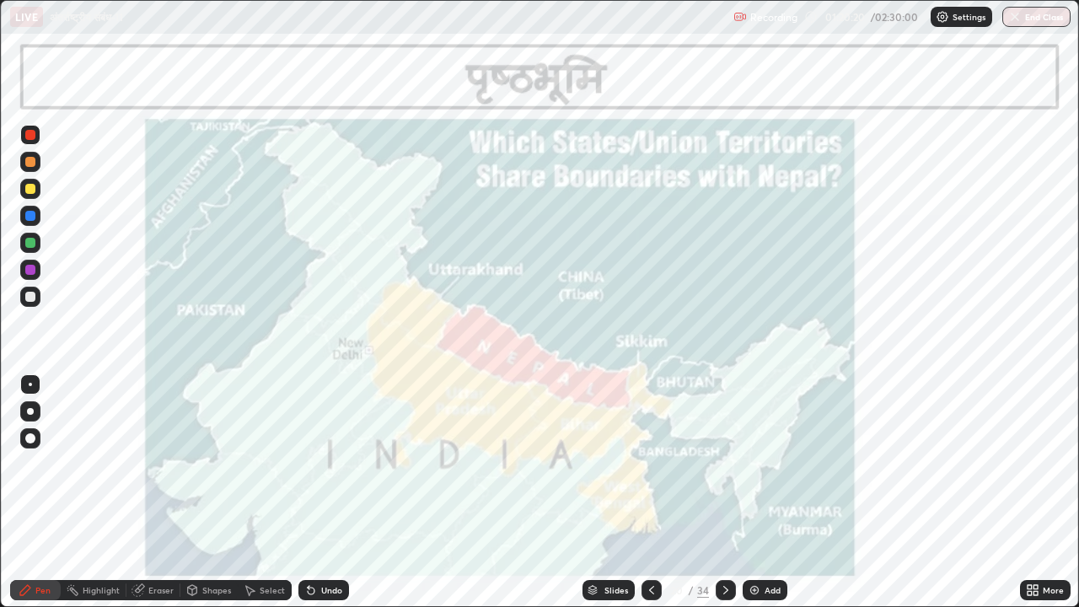
click at [727, 470] on icon at bounding box center [725, 589] width 13 height 13
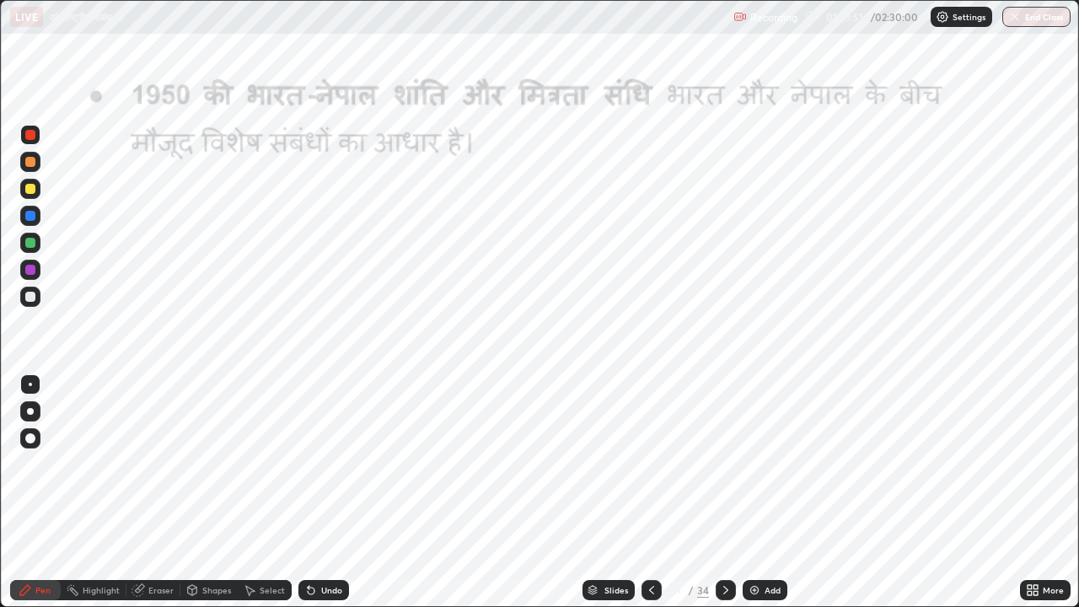
click at [722, 470] on icon at bounding box center [725, 589] width 13 height 13
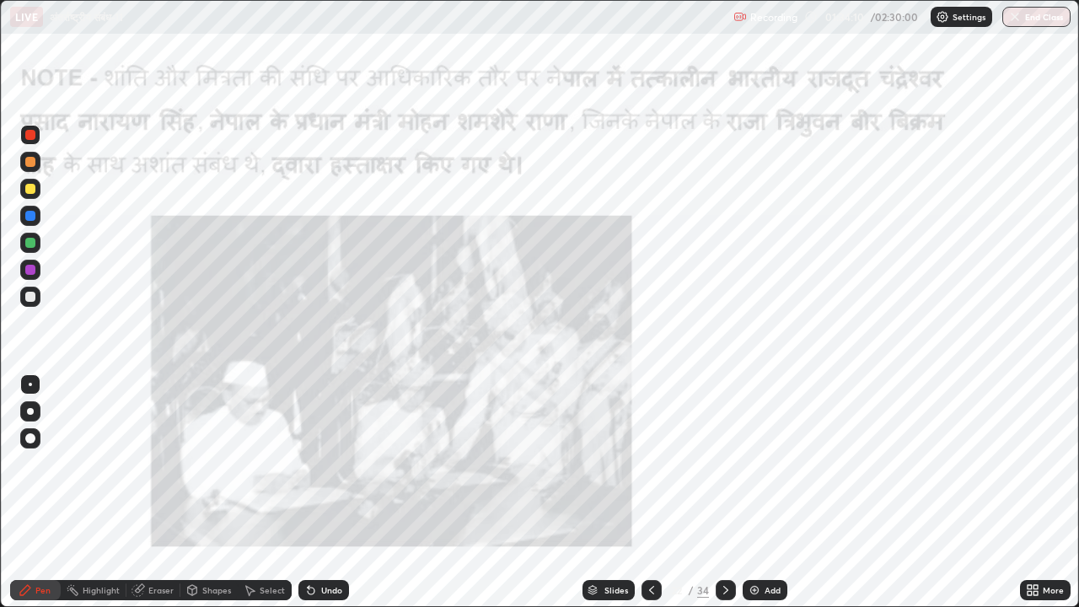
click at [725, 470] on icon at bounding box center [725, 589] width 13 height 13
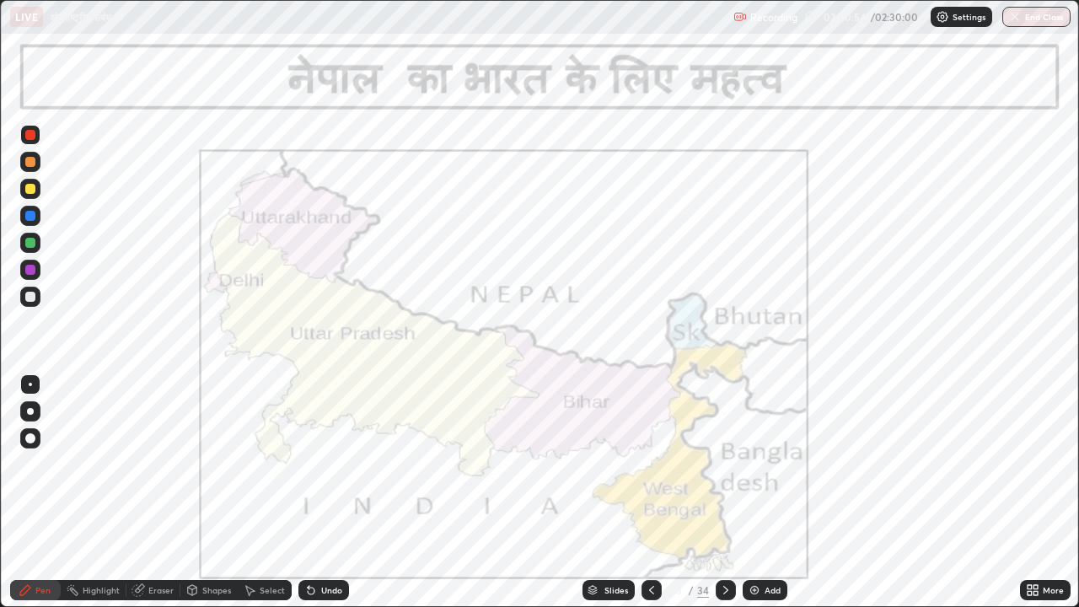
click at [726, 470] on icon at bounding box center [725, 590] width 5 height 8
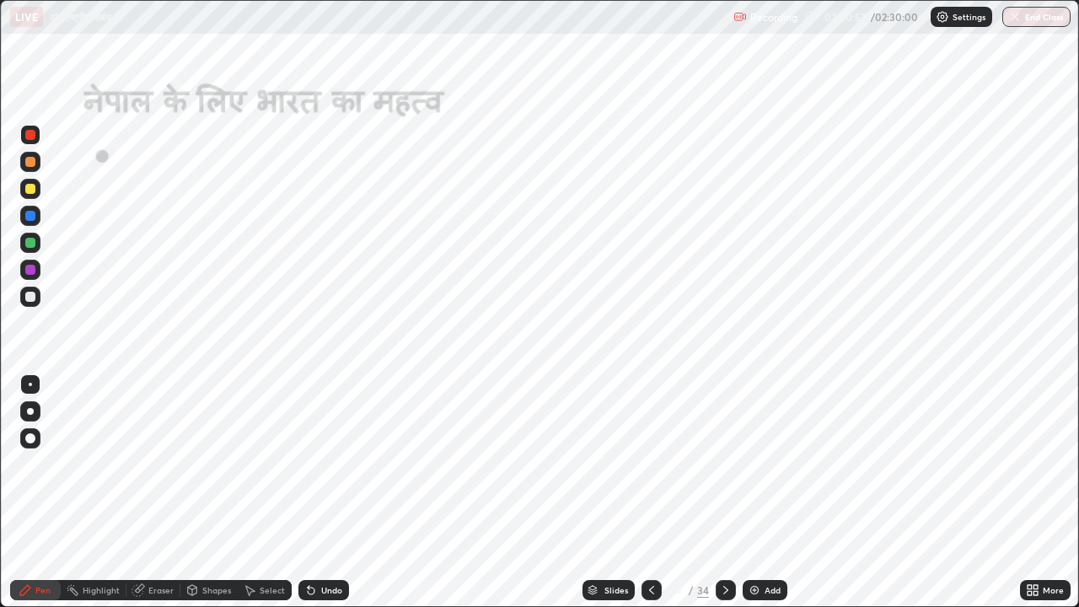
click at [723, 470] on icon at bounding box center [725, 589] width 13 height 13
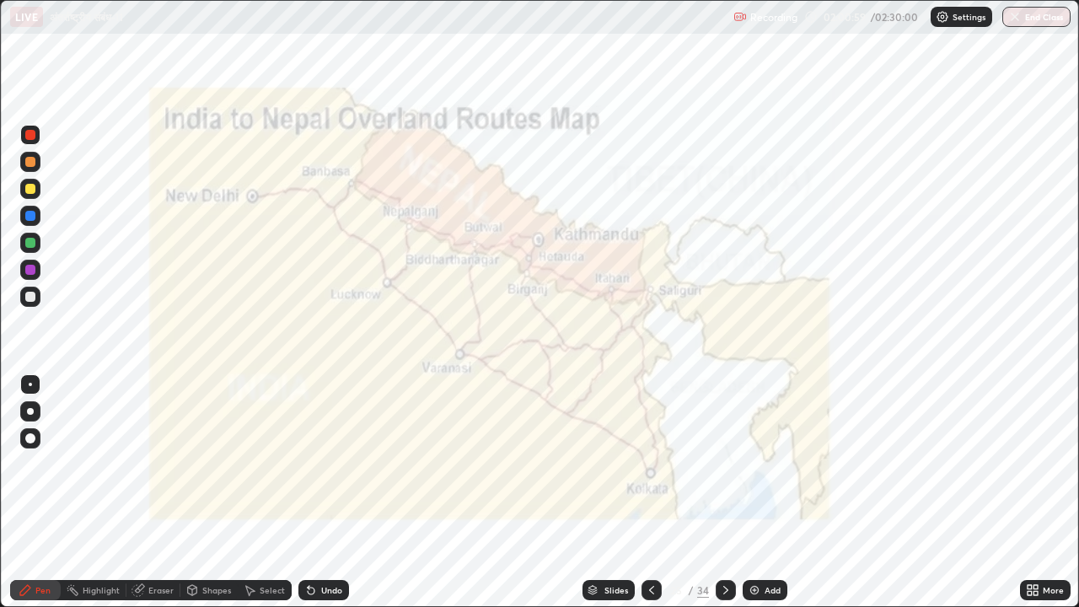
click at [725, 470] on icon at bounding box center [725, 589] width 13 height 13
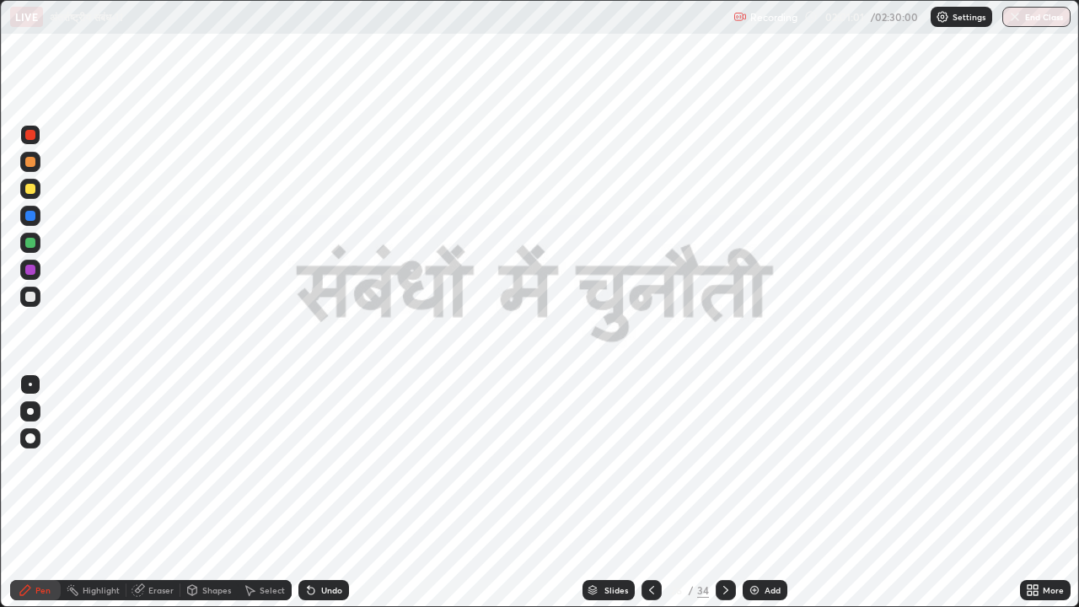
click at [655, 470] on icon at bounding box center [651, 589] width 13 height 13
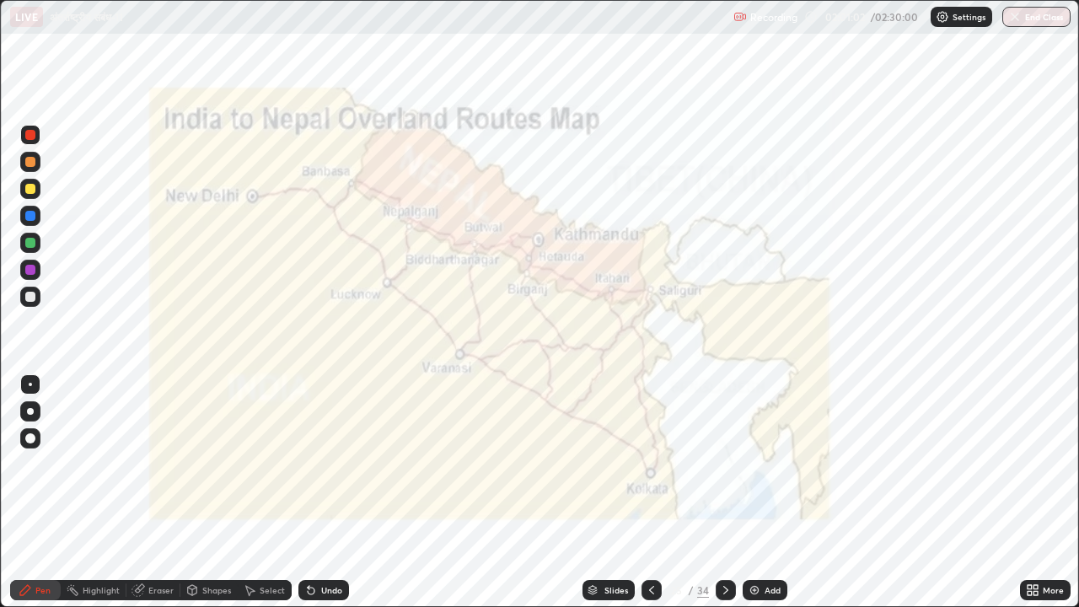
click at [651, 470] on icon at bounding box center [651, 589] width 13 height 13
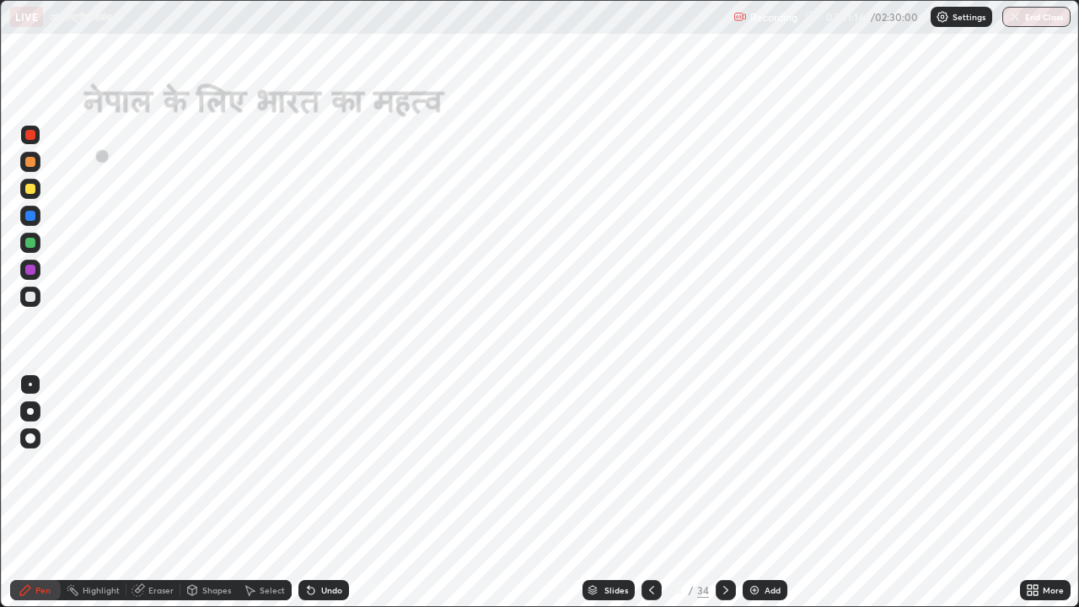
click at [647, 470] on icon at bounding box center [651, 589] width 13 height 13
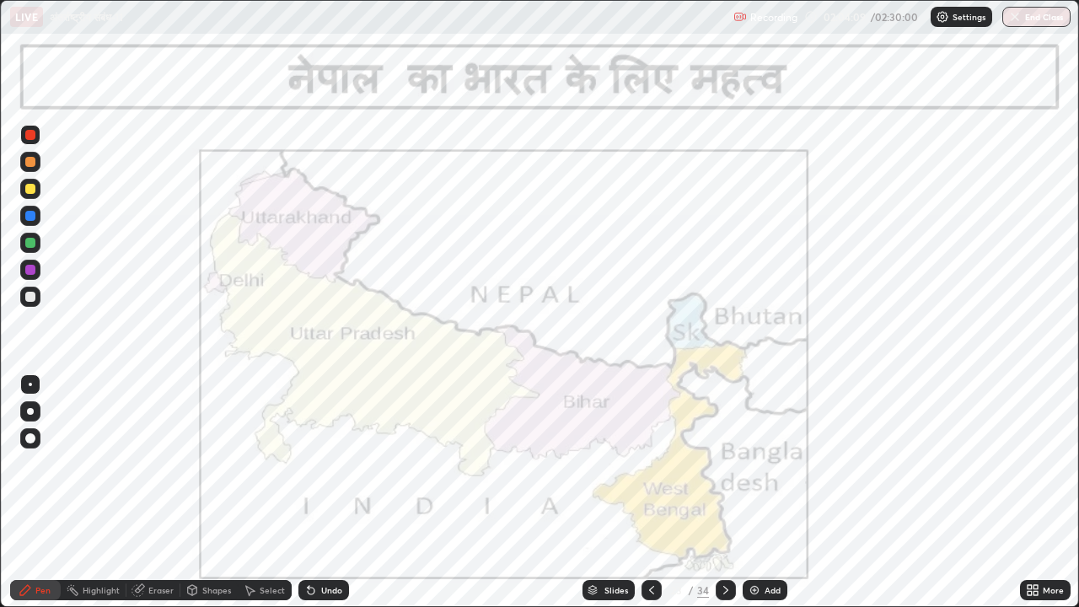
click at [722, 470] on icon at bounding box center [725, 589] width 13 height 13
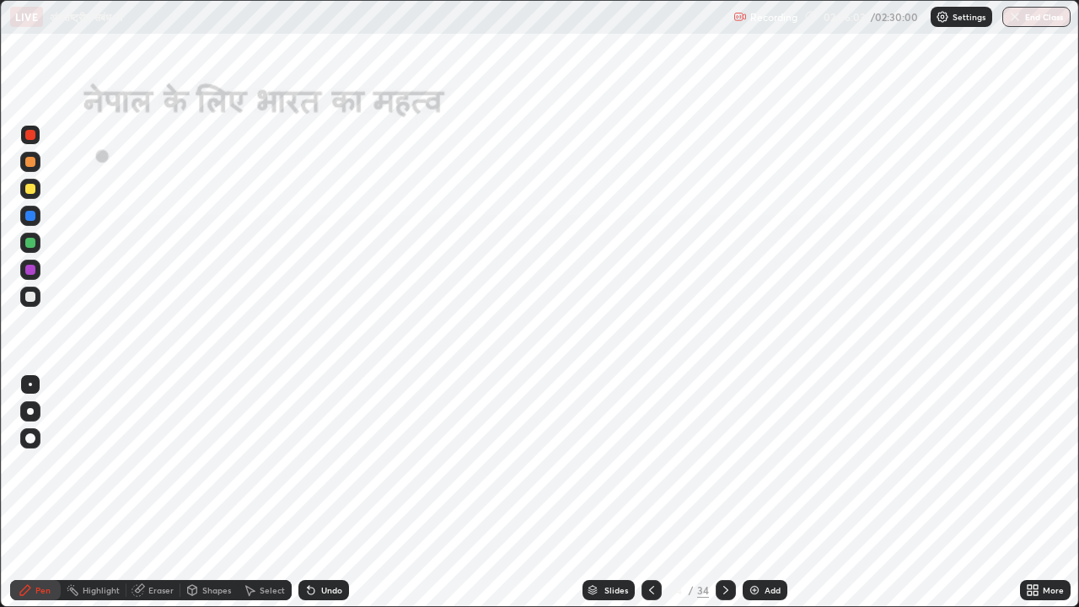
click at [720, 470] on icon at bounding box center [725, 589] width 13 height 13
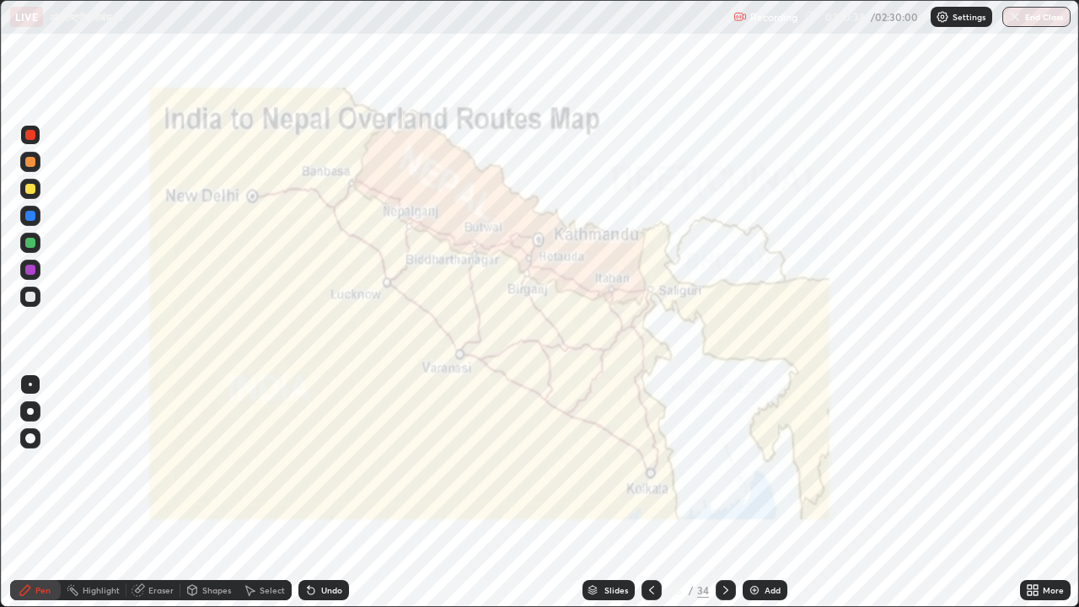
click at [649, 470] on icon at bounding box center [651, 589] width 13 height 13
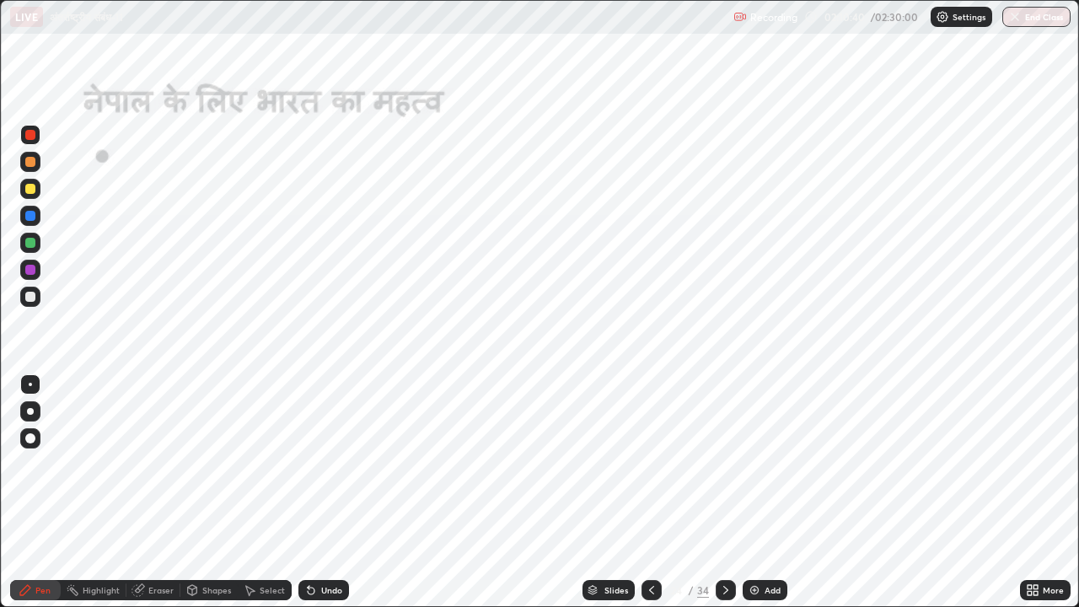
click at [650, 470] on icon at bounding box center [651, 589] width 13 height 13
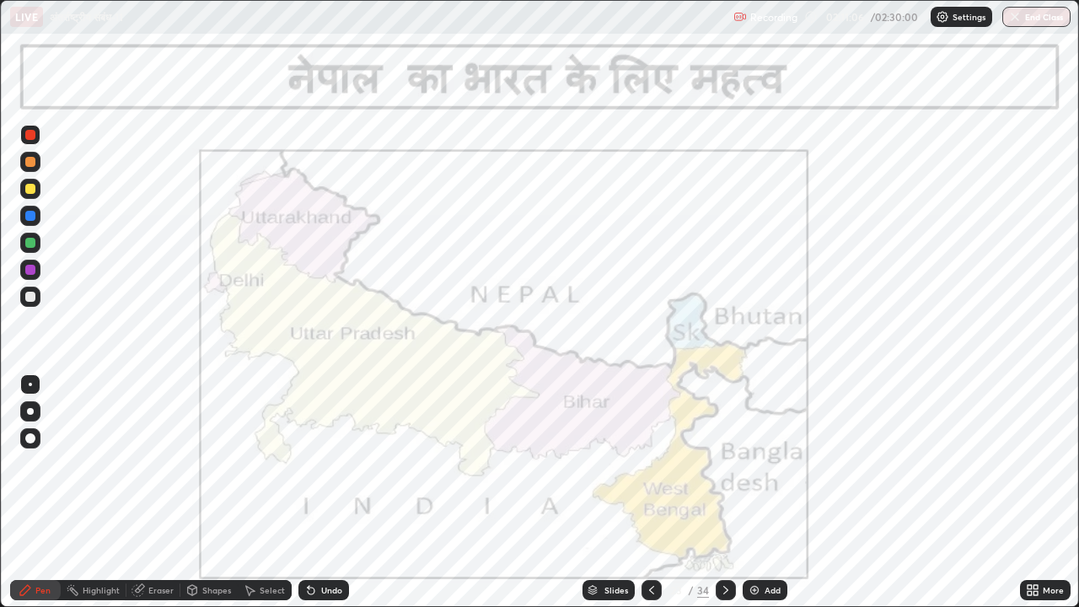
click at [156, 470] on div "Eraser" at bounding box center [160, 590] width 25 height 8
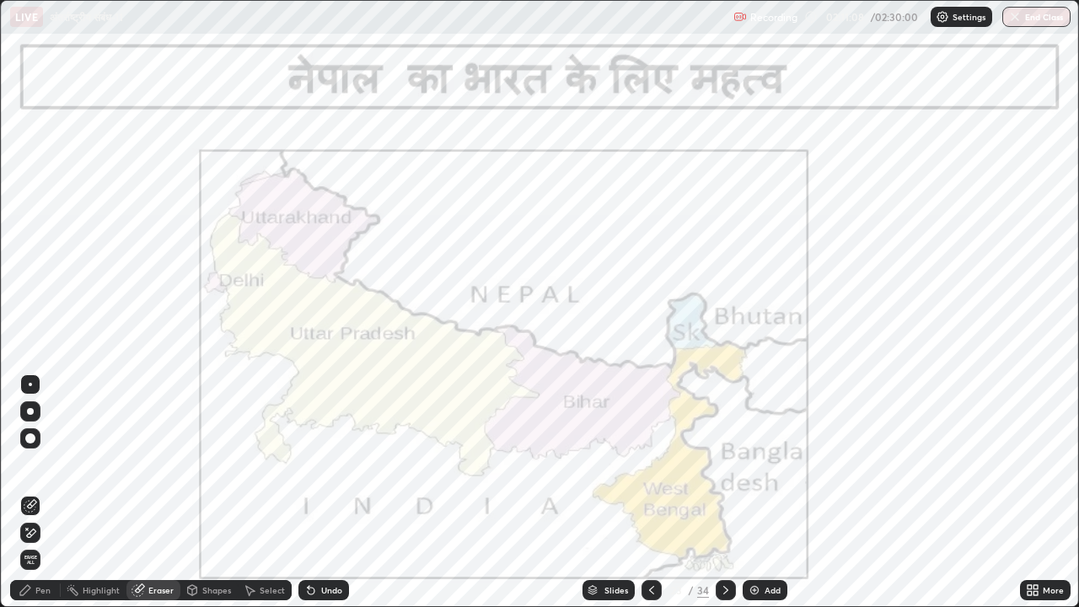
click at [32, 470] on span "Erase all" at bounding box center [30, 560] width 19 height 10
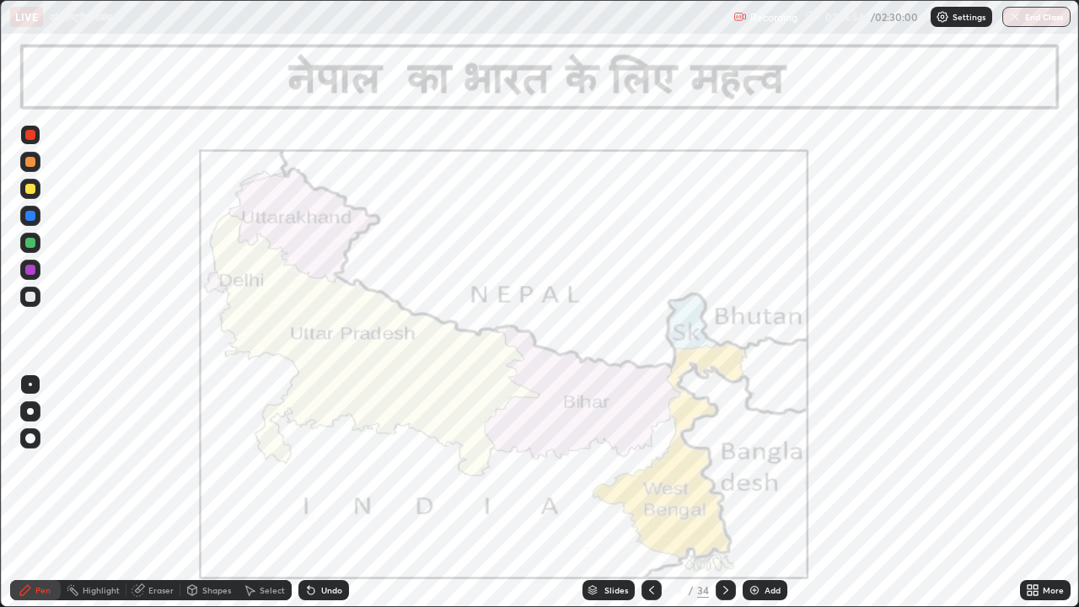
click at [722, 470] on icon at bounding box center [725, 589] width 13 height 13
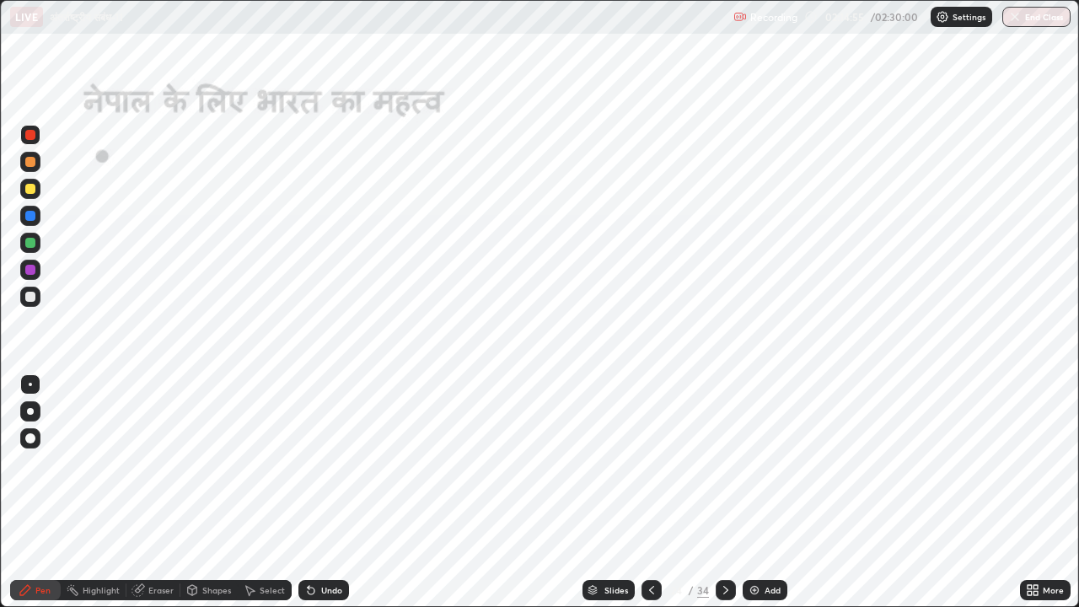
click at [719, 470] on icon at bounding box center [725, 589] width 13 height 13
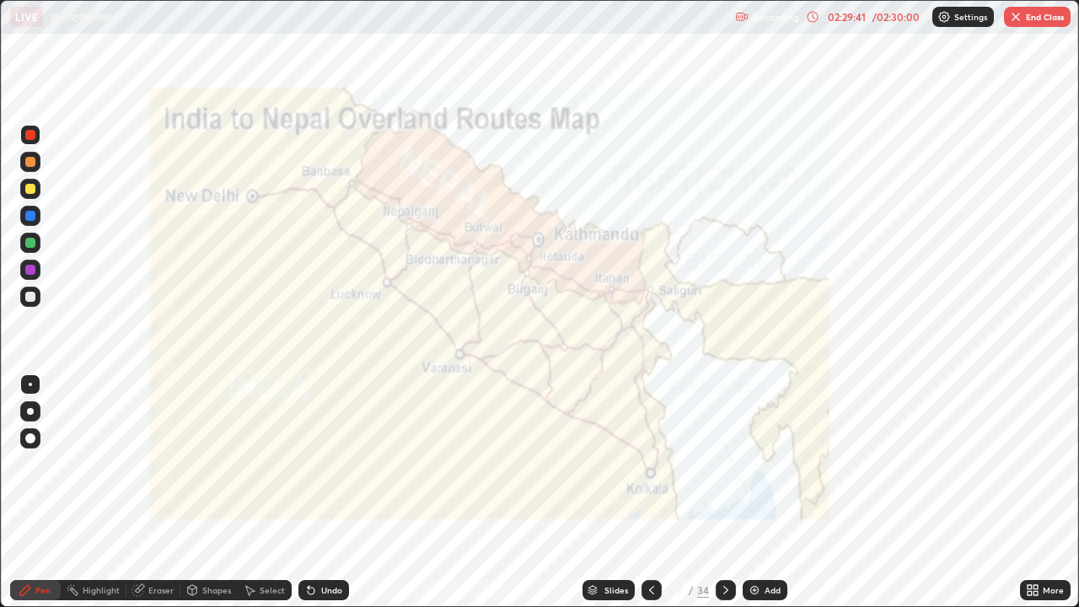
click at [722, 470] on icon at bounding box center [725, 589] width 13 height 13
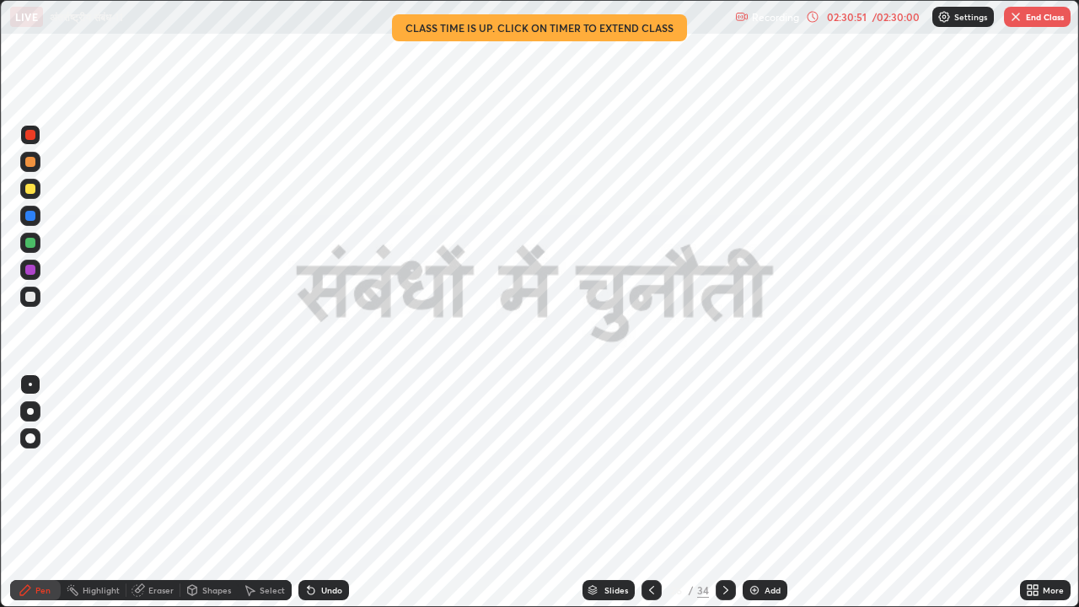
click at [1042, 16] on button "End Class" at bounding box center [1037, 17] width 67 height 20
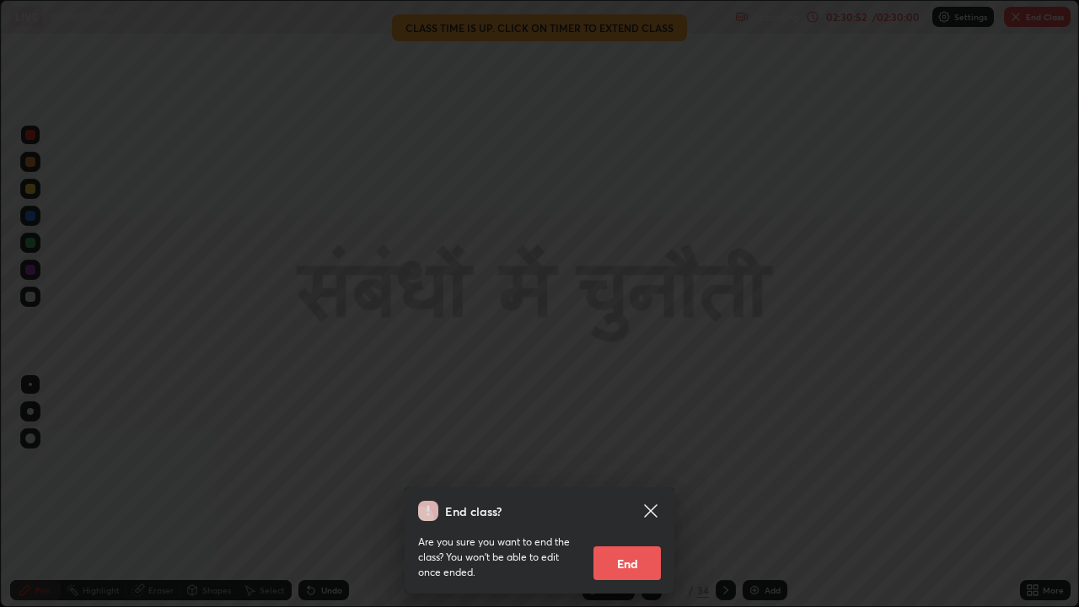
click at [624, 470] on button "End" at bounding box center [626, 563] width 67 height 34
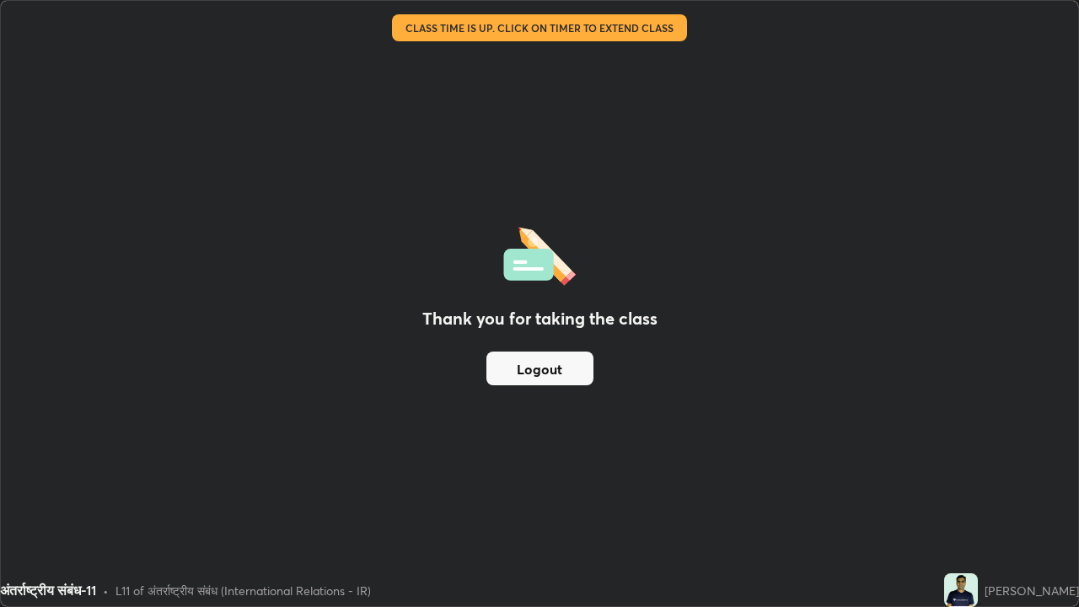
click at [523, 369] on button "Logout" at bounding box center [539, 368] width 107 height 34
click at [519, 368] on button "Logout" at bounding box center [539, 368] width 107 height 34
click at [571, 375] on button "Logout" at bounding box center [539, 368] width 107 height 34
click at [556, 380] on button "Logout" at bounding box center [539, 368] width 107 height 34
click at [586, 362] on button "Logout" at bounding box center [539, 368] width 107 height 34
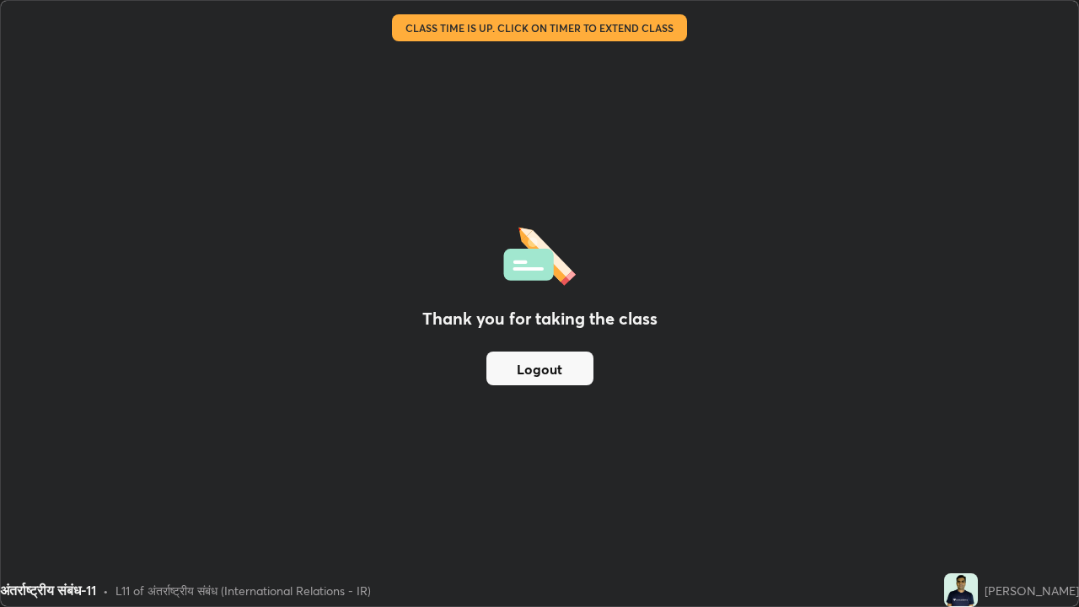
click at [578, 372] on button "Logout" at bounding box center [539, 368] width 107 height 34
click at [580, 369] on button "Logout" at bounding box center [539, 368] width 107 height 34
click at [569, 364] on button "Logout" at bounding box center [539, 368] width 107 height 34
click at [568, 363] on button "Logout" at bounding box center [539, 368] width 107 height 34
click at [570, 364] on button "Logout" at bounding box center [539, 368] width 107 height 34
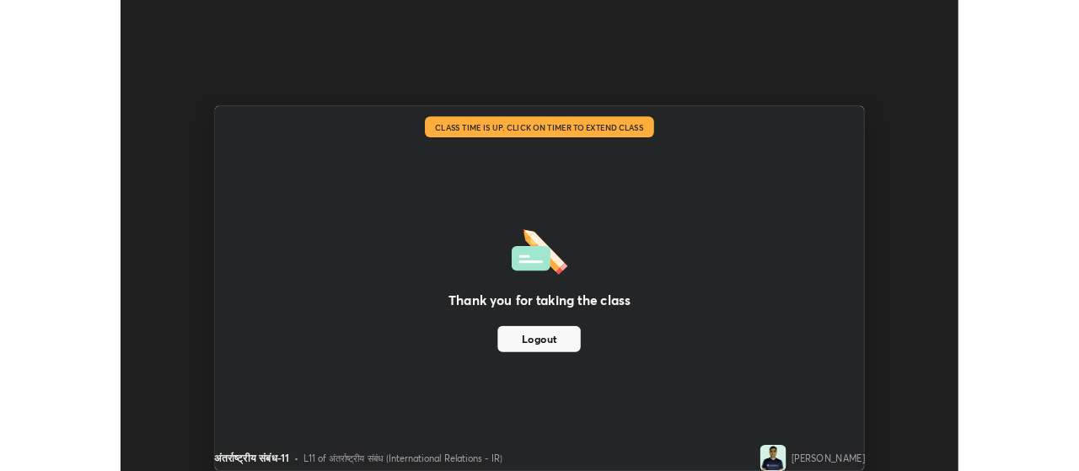
scroll to position [83818, 83210]
